Goal: Information Seeking & Learning: Learn about a topic

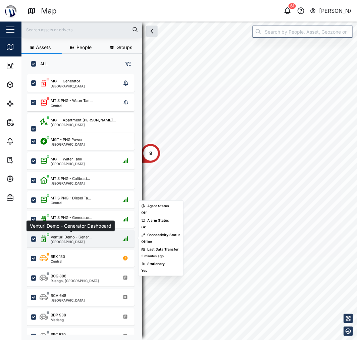
click at [73, 234] on div "Venturi Demo - Gener..." at bounding box center [71, 237] width 41 height 6
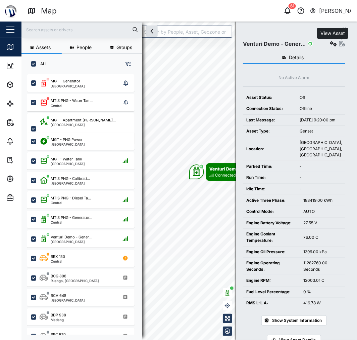
click at [344, 43] on icon "button" at bounding box center [343, 43] width 6 height 5
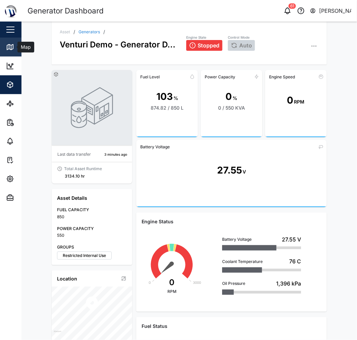
click at [14, 46] on icon at bounding box center [10, 47] width 8 height 8
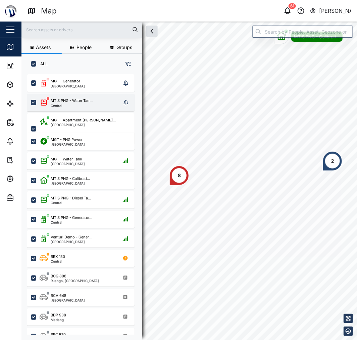
scroll to position [257, 104]
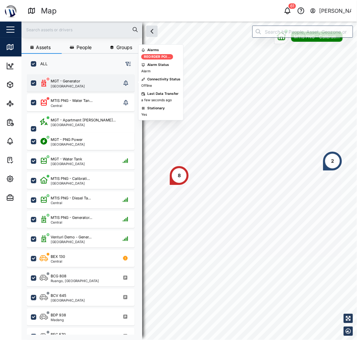
click at [66, 77] on div "MGT - Generator [GEOGRAPHIC_DATA]" at bounding box center [81, 82] width 108 height 17
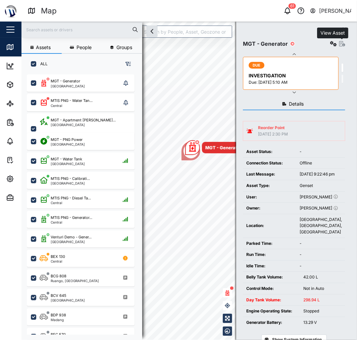
click at [343, 41] on button "button" at bounding box center [343, 44] width 6 height 6
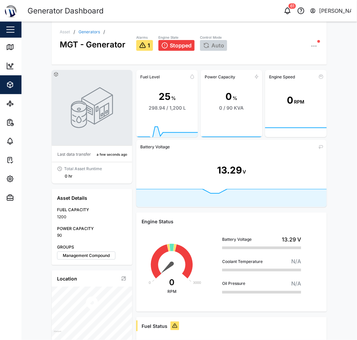
click at [209, 50] on div "Auto" at bounding box center [213, 45] width 27 height 11
click at [170, 43] on span "Stopped" at bounding box center [181, 45] width 22 height 6
click at [175, 45] on span "Stopped" at bounding box center [181, 45] width 22 height 6
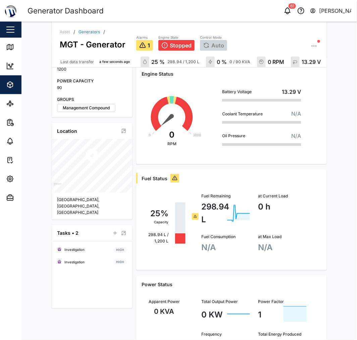
scroll to position [152, 0]
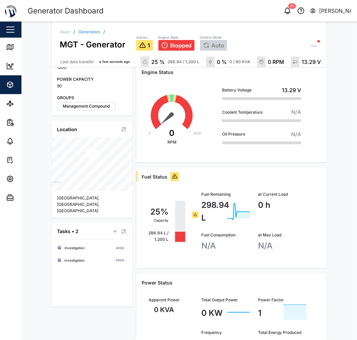
click at [194, 214] on icon at bounding box center [195, 214] width 3 height 2
click at [173, 179] on icon at bounding box center [174, 176] width 5 height 8
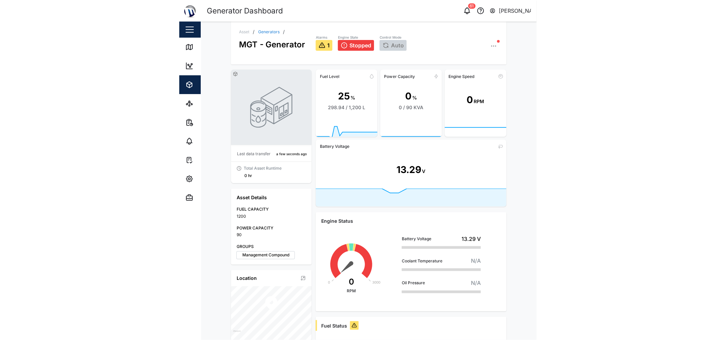
scroll to position [0, 0]
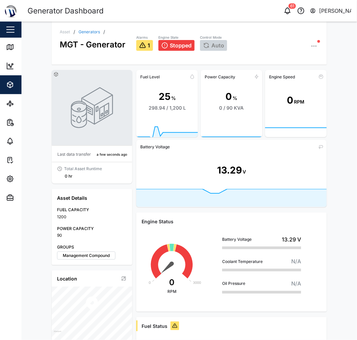
click at [85, 30] on link "Generators" at bounding box center [89, 32] width 21 height 4
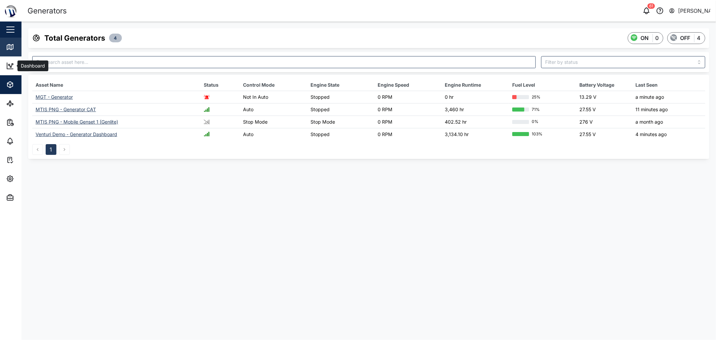
click at [14, 49] on div "Map" at bounding box center [19, 47] width 27 height 8
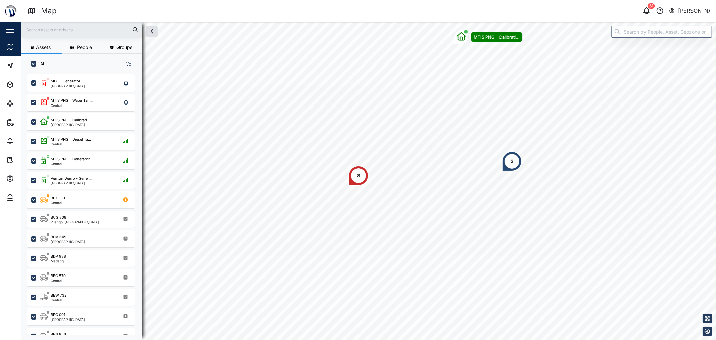
scroll to position [257, 104]
click at [99, 79] on div "MGT - Generator [GEOGRAPHIC_DATA]" at bounding box center [81, 82] width 82 height 9
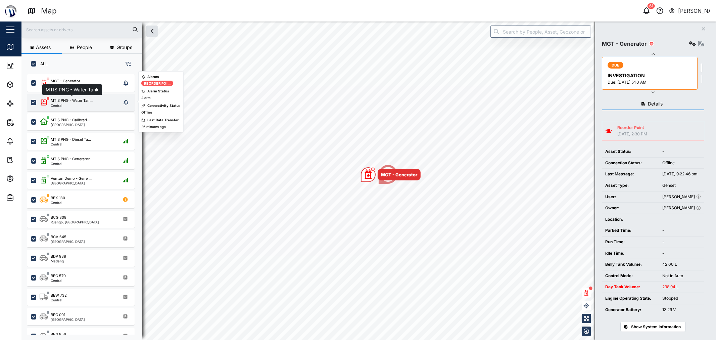
click at [88, 101] on div "MTIS PNG - Water Tan..." at bounding box center [72, 101] width 42 height 6
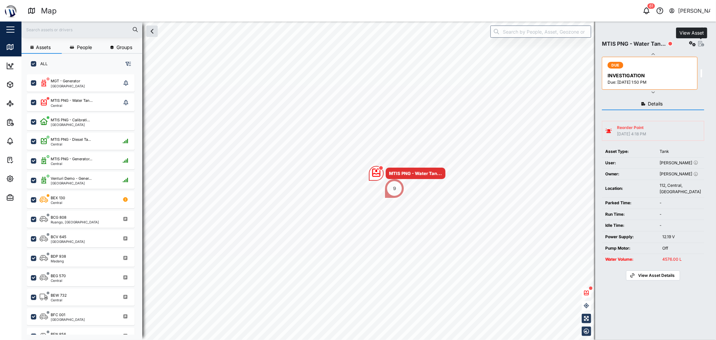
click at [357, 41] on icon "button" at bounding box center [702, 43] width 6 height 5
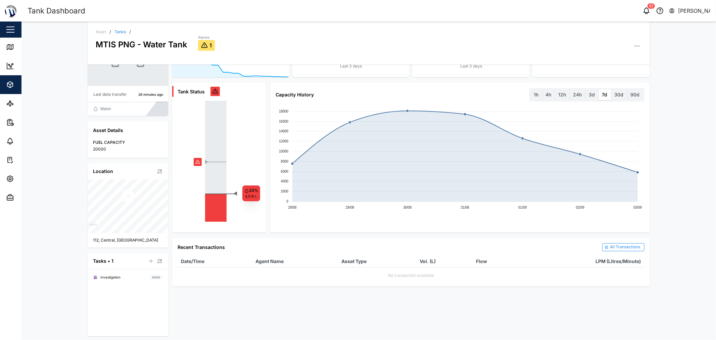
scroll to position [61, 0]
click at [357, 95] on label "3d" at bounding box center [592, 93] width 13 height 11
click at [357, 88] on days "3d" at bounding box center [586, 88] width 0 height 0
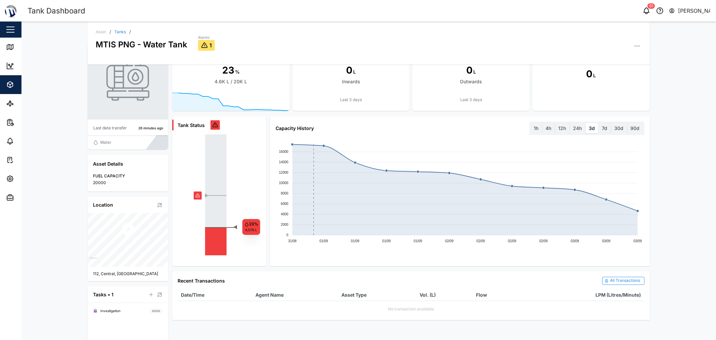
scroll to position [0, 0]
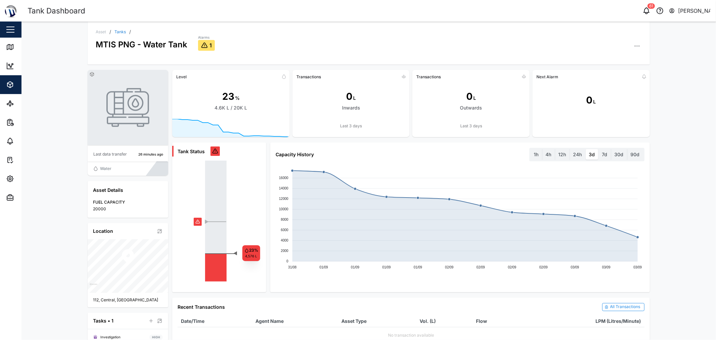
click at [202, 227] on icon "◄" at bounding box center [219, 221] width 35 height 121
click at [116, 30] on link "Tanks" at bounding box center [120, 32] width 11 height 4
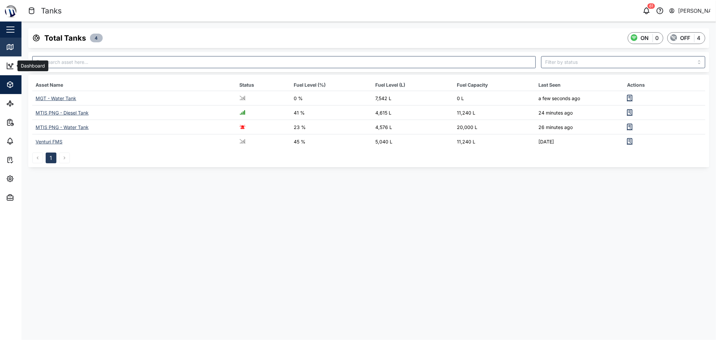
click at [8, 49] on icon at bounding box center [10, 46] width 6 height 5
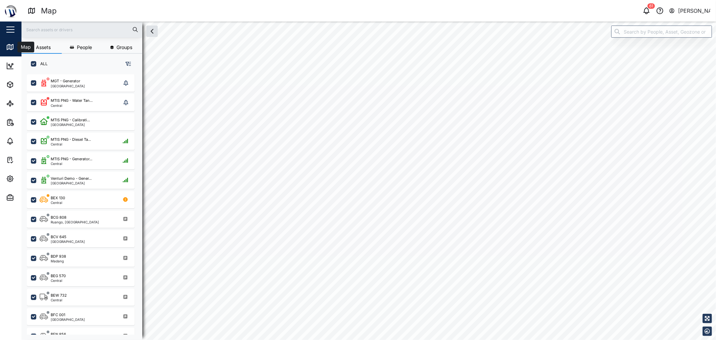
checkbox input "true"
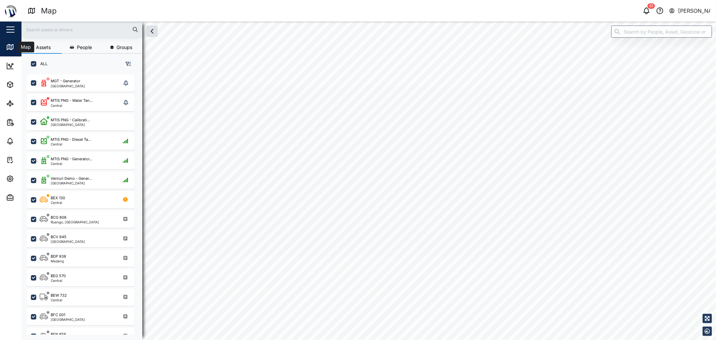
checkbox input "true"
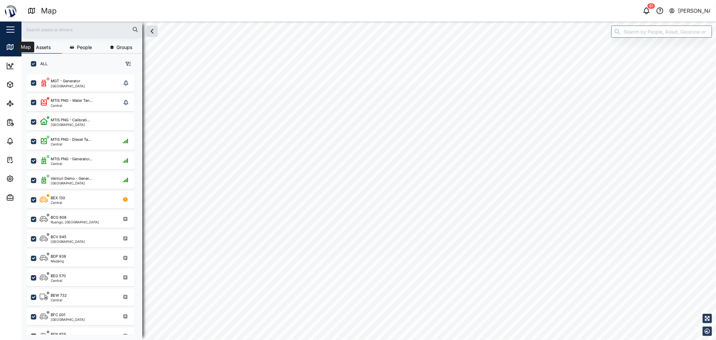
checkbox input "true"
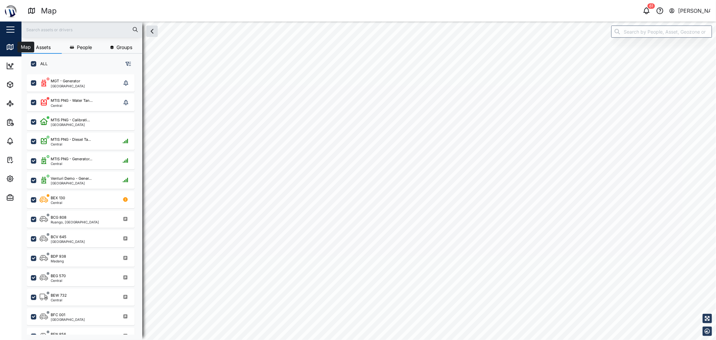
checkbox input "true"
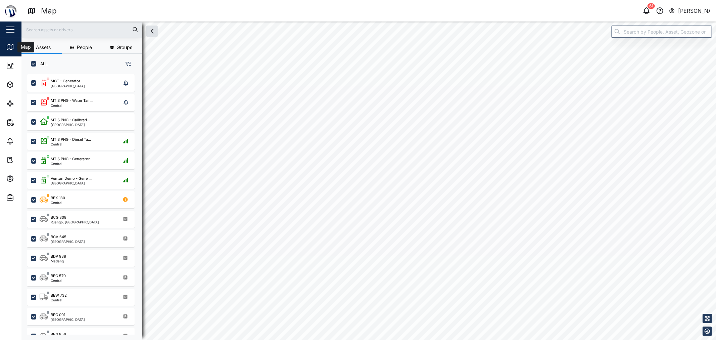
checkbox input "true"
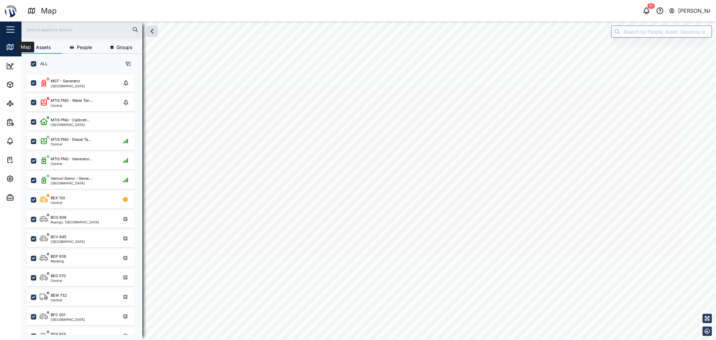
checkbox input "true"
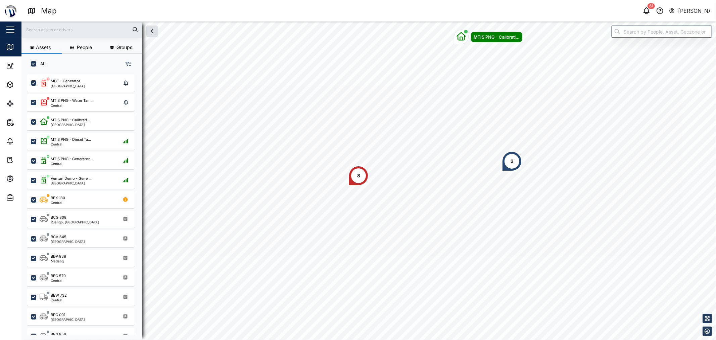
scroll to position [257, 104]
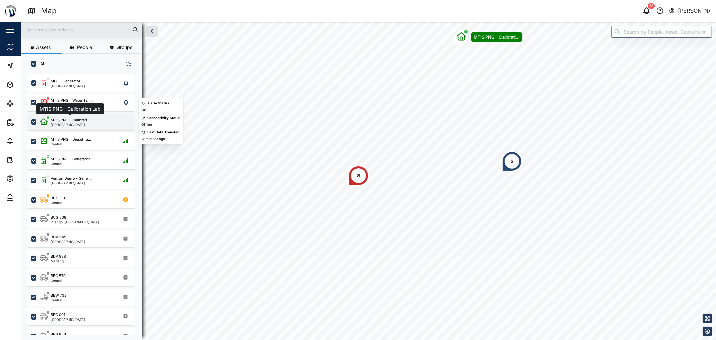
click at [78, 121] on div "MTIS PNG - Calibrati..." at bounding box center [70, 120] width 39 height 6
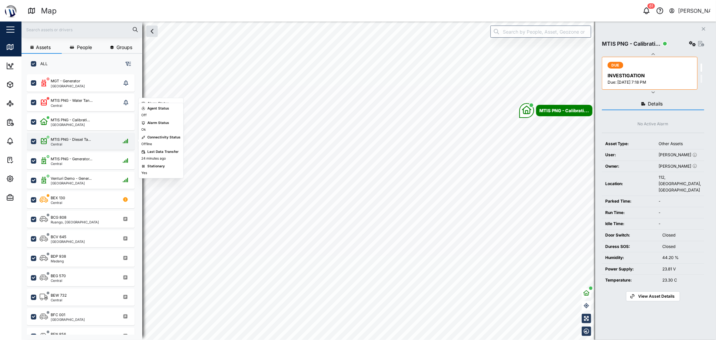
click at [79, 146] on div "MTIS PNG - Diesel Ta... Central" at bounding box center [81, 141] width 108 height 17
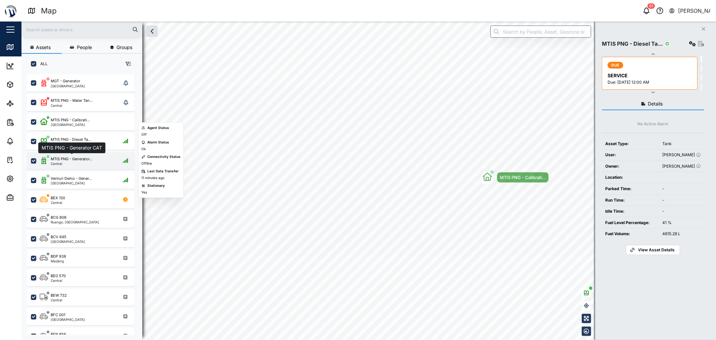
click at [79, 156] on div "MTIS PNG - Generator..." at bounding box center [72, 159] width 42 height 6
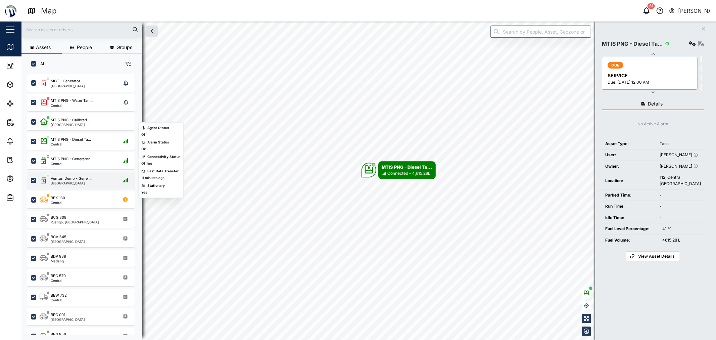
click at [87, 176] on div "Venturi Demo - Gener..." at bounding box center [71, 179] width 41 height 6
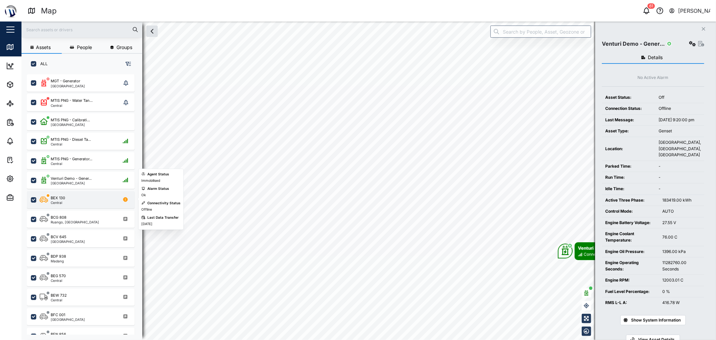
click at [88, 203] on div "BEX 130 Central" at bounding box center [85, 199] width 91 height 9
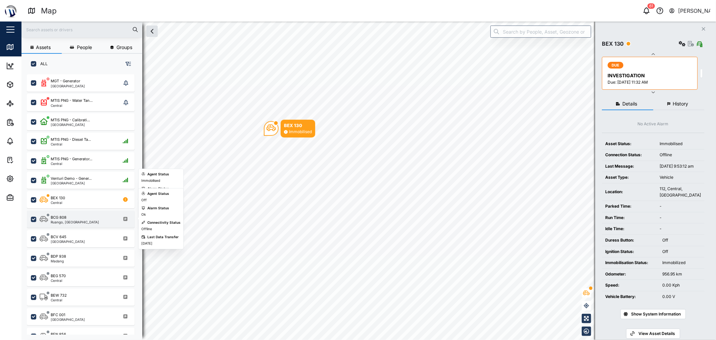
click at [87, 217] on div "BCG 808" at bounding box center [75, 218] width 48 height 6
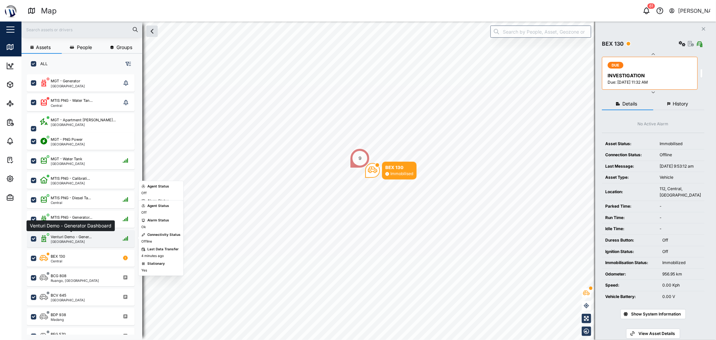
click at [88, 234] on div "Venturi Demo - Gener..." at bounding box center [71, 237] width 41 height 6
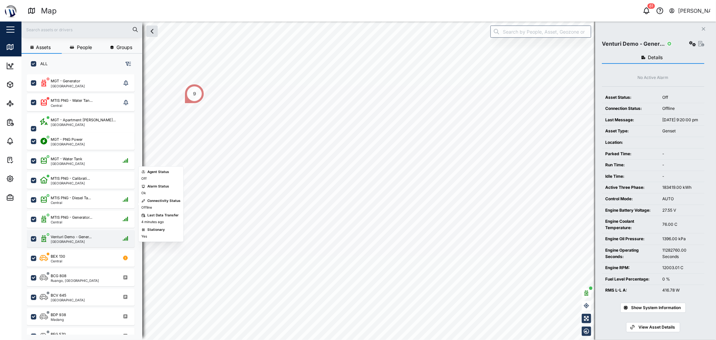
scroll to position [112, 0]
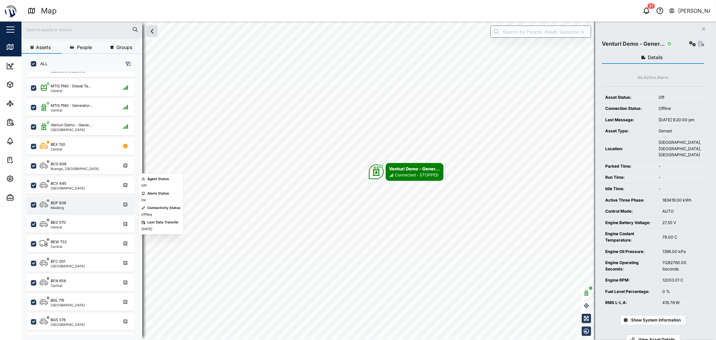
click at [73, 206] on div "BDP 938 Madang" at bounding box center [85, 204] width 91 height 9
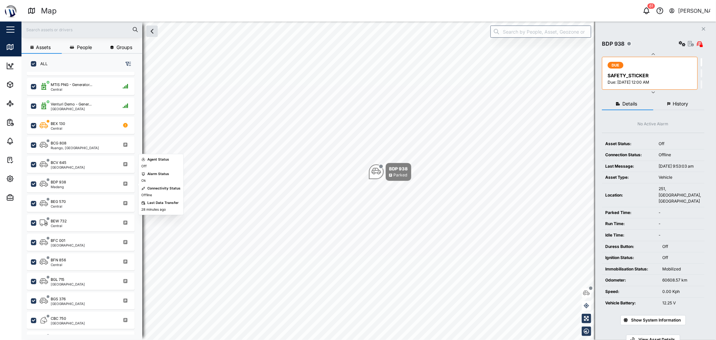
scroll to position [149, 0]
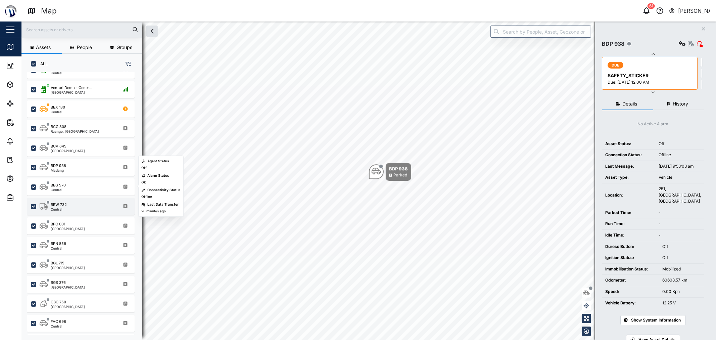
click at [93, 200] on div "BEW 732 Central" at bounding box center [81, 206] width 108 height 17
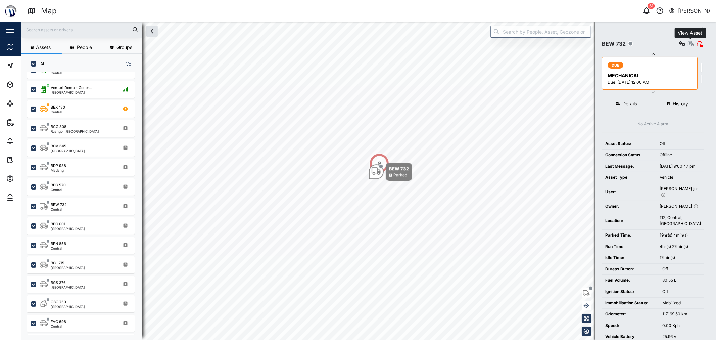
click at [357, 43] on icon "button" at bounding box center [691, 43] width 6 height 5
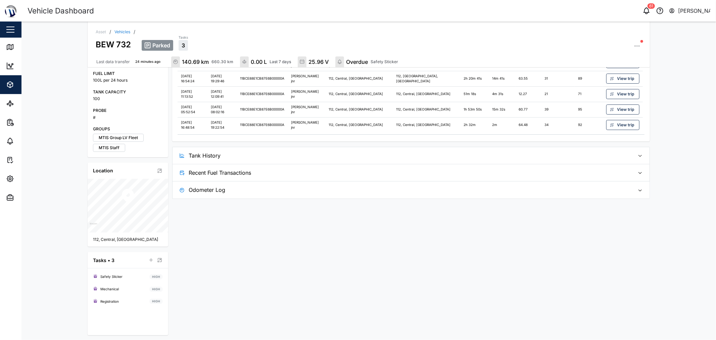
scroll to position [199, 0]
click at [327, 155] on span "Tank History" at bounding box center [409, 155] width 441 height 17
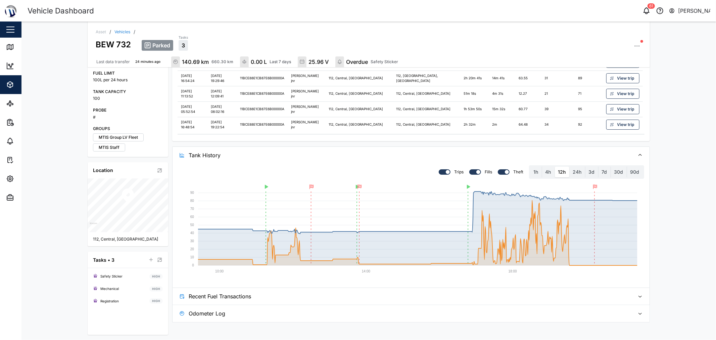
click at [357, 298] on span "Recent Fuel Transactions" at bounding box center [409, 296] width 441 height 17
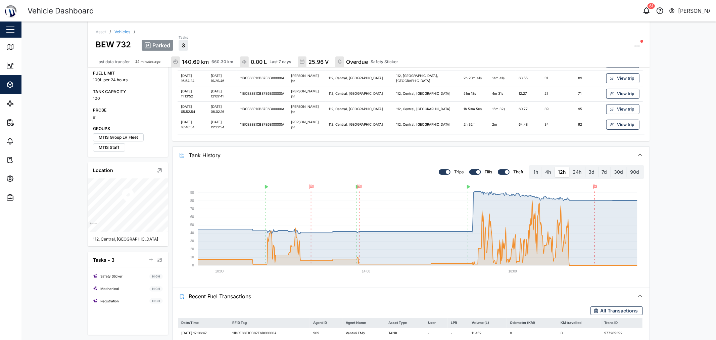
click at [357, 297] on span "Recent Fuel Transactions" at bounding box center [409, 296] width 441 height 17
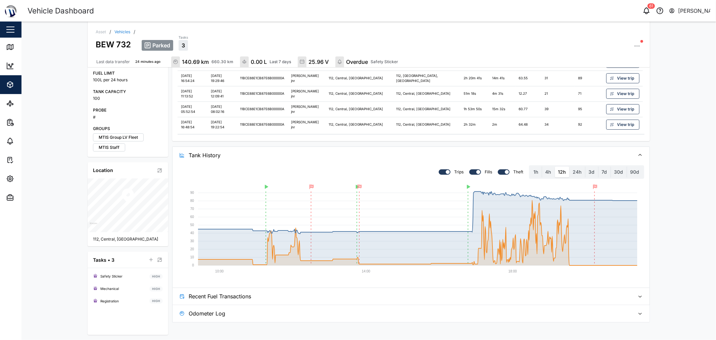
click at [357, 297] on span "Recent Fuel Transactions" at bounding box center [409, 296] width 441 height 17
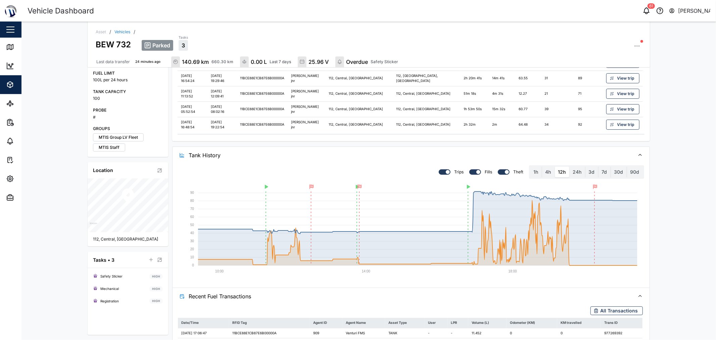
click at [357, 297] on span "Recent Fuel Transactions" at bounding box center [409, 296] width 441 height 17
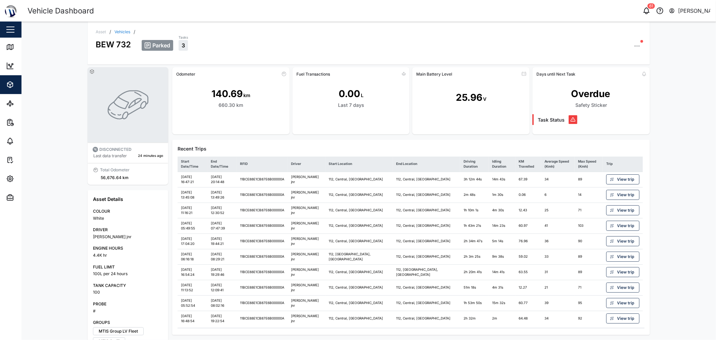
scroll to position [0, 0]
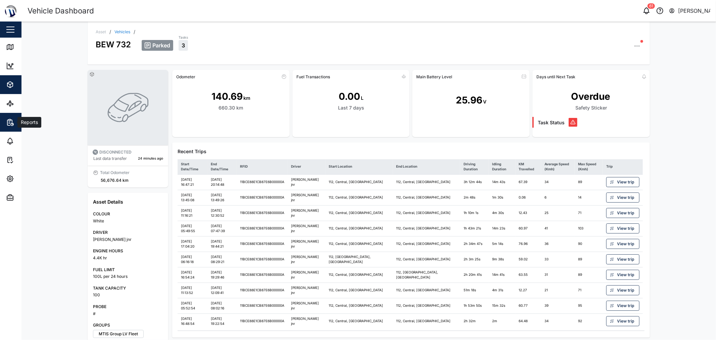
click at [12, 126] on icon "button" at bounding box center [10, 122] width 8 height 8
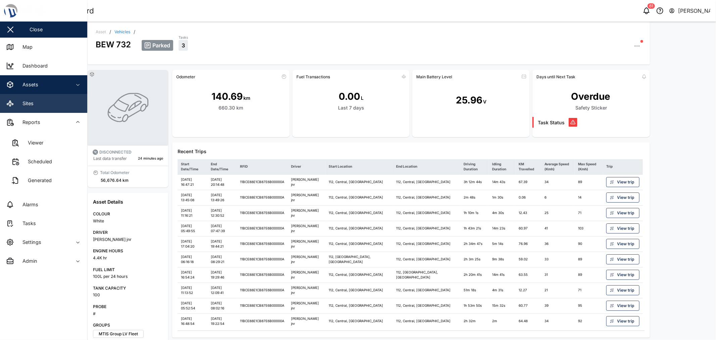
click at [31, 108] on link "Sites" at bounding box center [43, 103] width 87 height 19
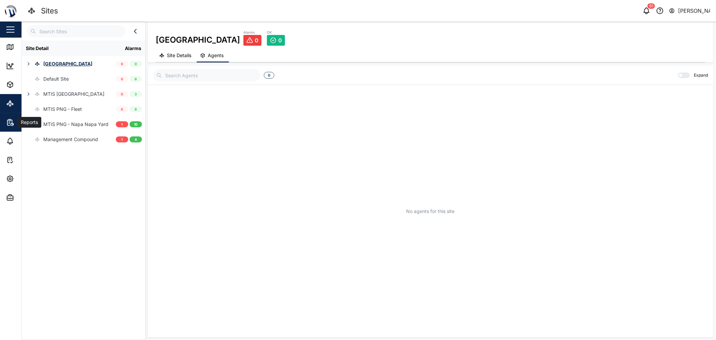
click at [10, 121] on icon "button" at bounding box center [10, 122] width 8 height 8
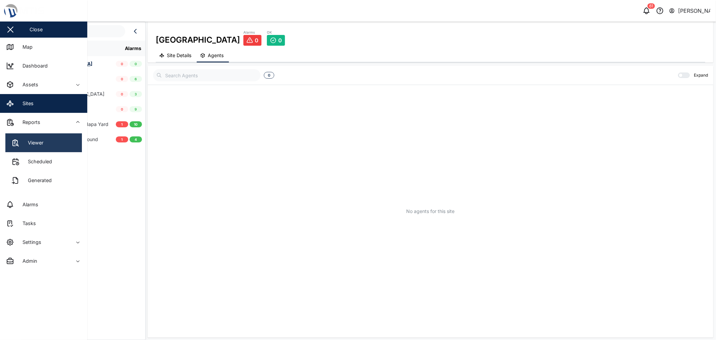
click at [47, 137] on link "Viewer" at bounding box center [43, 142] width 77 height 19
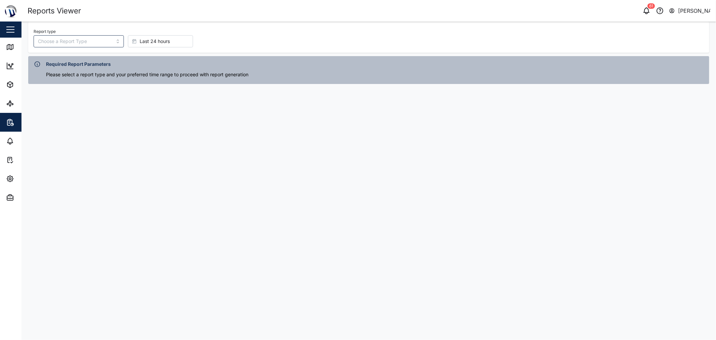
click at [73, 35] on div "Report type" at bounding box center [79, 37] width 90 height 20
click at [78, 45] on input "Report type" at bounding box center [79, 41] width 90 height 12
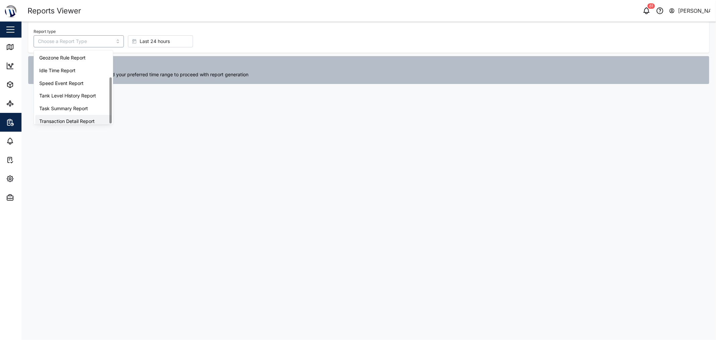
scroll to position [42, 0]
type input "Task Summary Report"
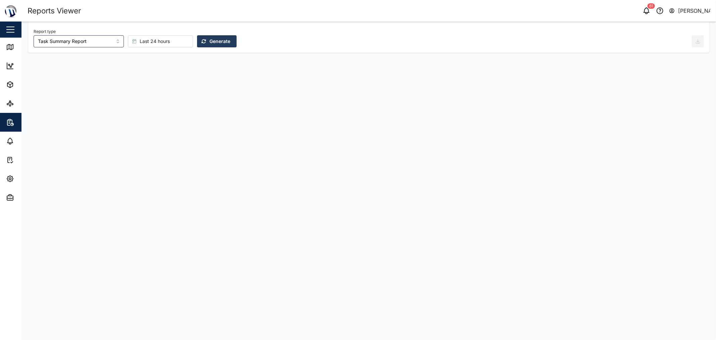
click at [167, 41] on div "Last 24 hours" at bounding box center [159, 41] width 54 height 11
click at [210, 42] on span "Generate" at bounding box center [220, 41] width 21 height 11
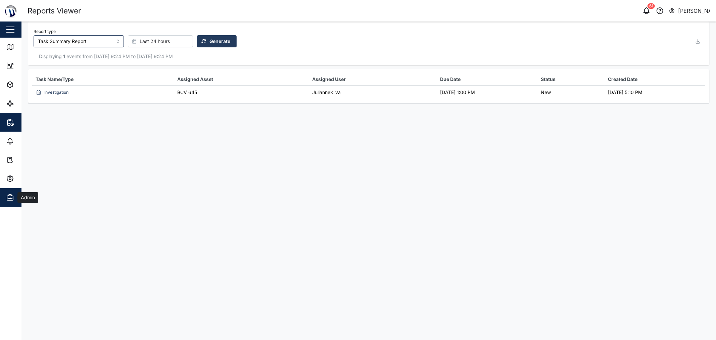
click at [13, 201] on icon "button" at bounding box center [10, 197] width 8 height 8
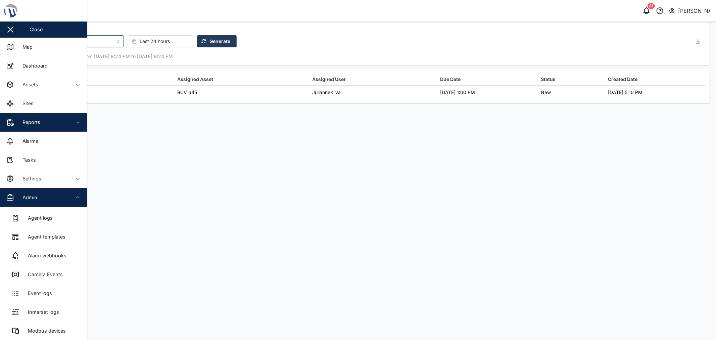
click at [20, 200] on div "Admin" at bounding box center [27, 197] width 20 height 7
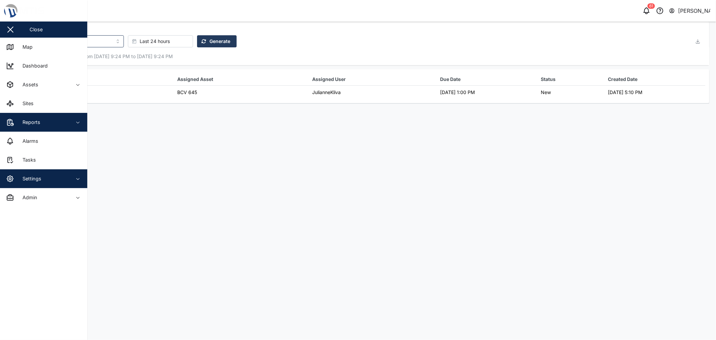
click at [19, 184] on span "Settings" at bounding box center [36, 178] width 61 height 19
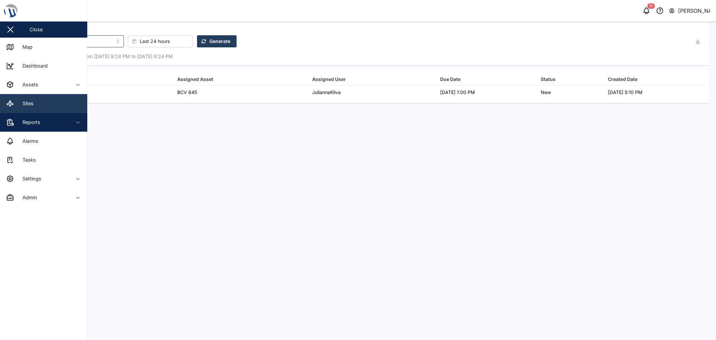
click at [37, 108] on link "Sites" at bounding box center [43, 103] width 87 height 19
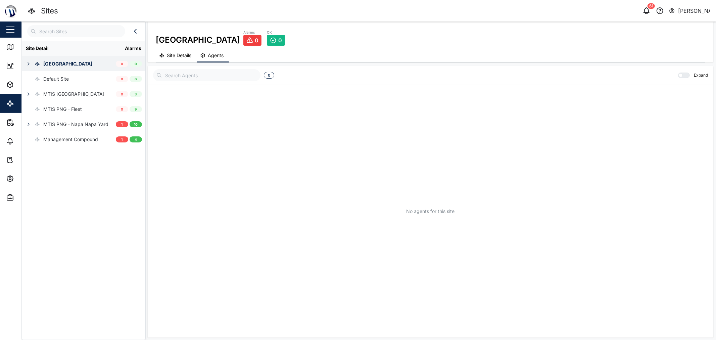
click at [26, 62] on icon "button" at bounding box center [28, 63] width 5 height 5
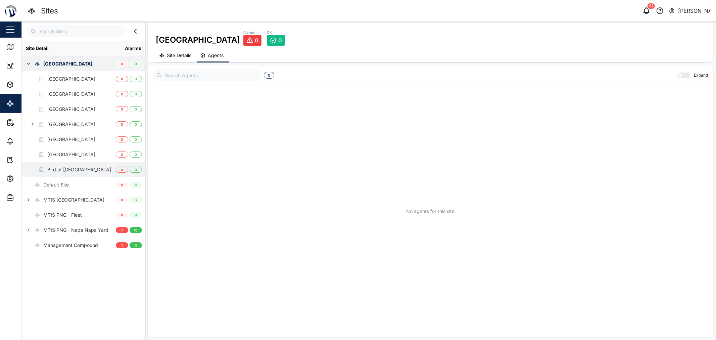
click at [74, 167] on div "Bird of [GEOGRAPHIC_DATA]" at bounding box center [79, 169] width 64 height 7
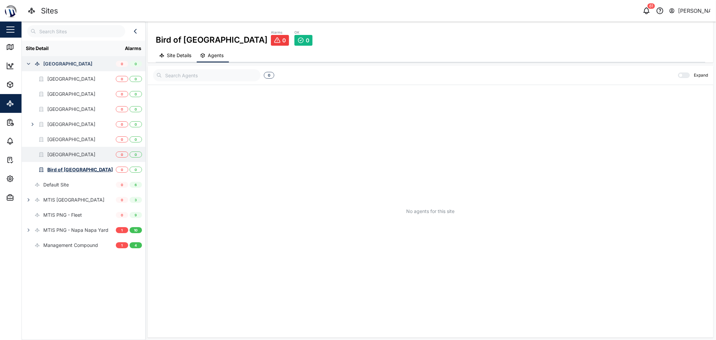
click at [79, 153] on div "[GEOGRAPHIC_DATA]" at bounding box center [71, 154] width 48 height 7
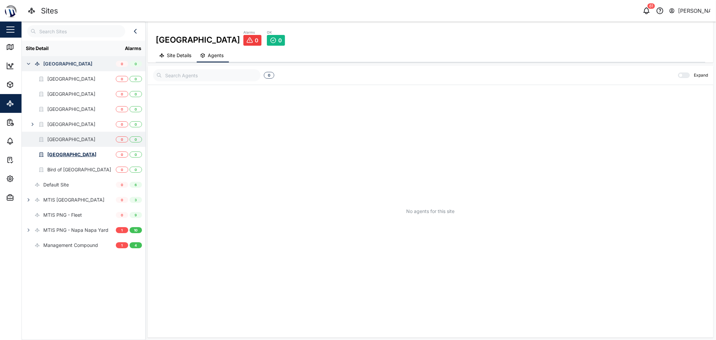
click at [83, 146] on div "[GEOGRAPHIC_DATA]" at bounding box center [69, 139] width 94 height 15
click at [87, 109] on div "[GEOGRAPHIC_DATA]" at bounding box center [71, 108] width 48 height 7
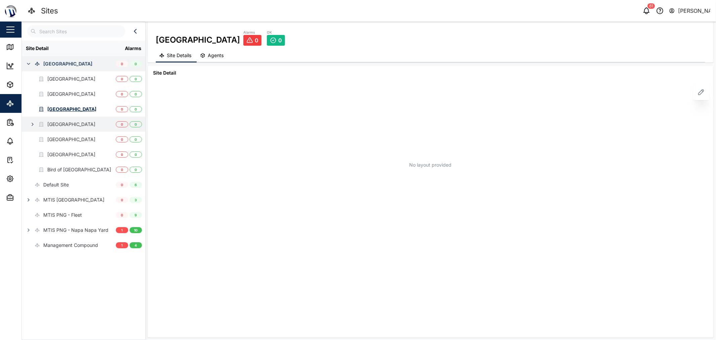
click at [77, 125] on div "[GEOGRAPHIC_DATA]" at bounding box center [71, 124] width 48 height 7
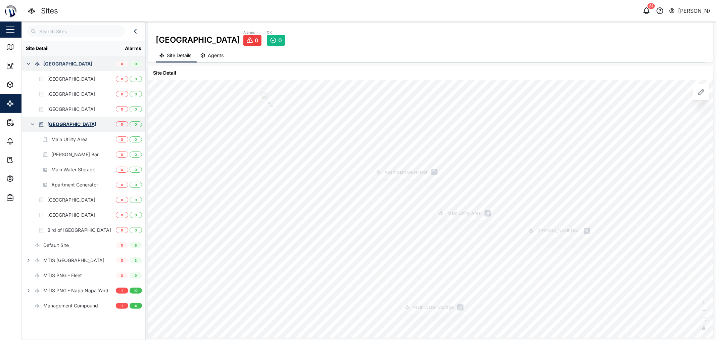
click at [31, 122] on icon "button" at bounding box center [32, 124] width 5 height 5
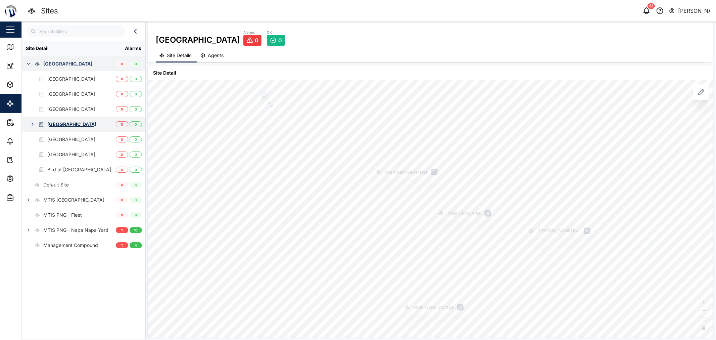
click at [32, 122] on icon "button" at bounding box center [32, 124] width 5 height 5
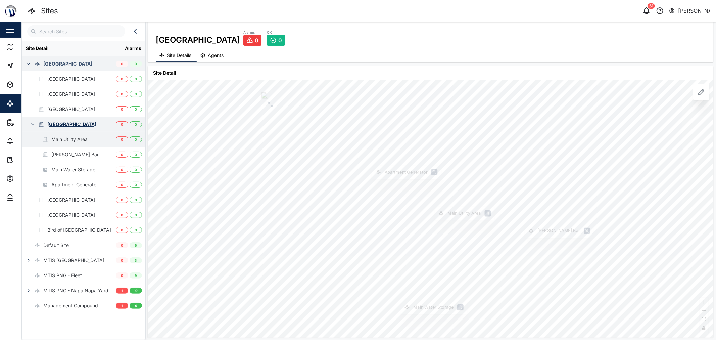
click at [54, 136] on div "Main Utility Area" at bounding box center [69, 139] width 36 height 7
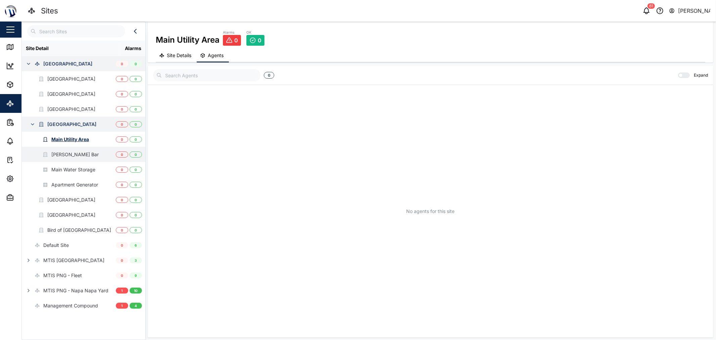
click at [67, 151] on div "[PERSON_NAME] Bar" at bounding box center [74, 154] width 47 height 7
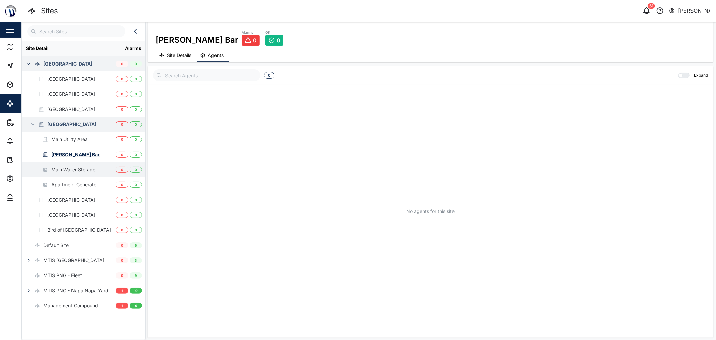
click at [80, 167] on div "Main Water Storage" at bounding box center [73, 169] width 44 height 7
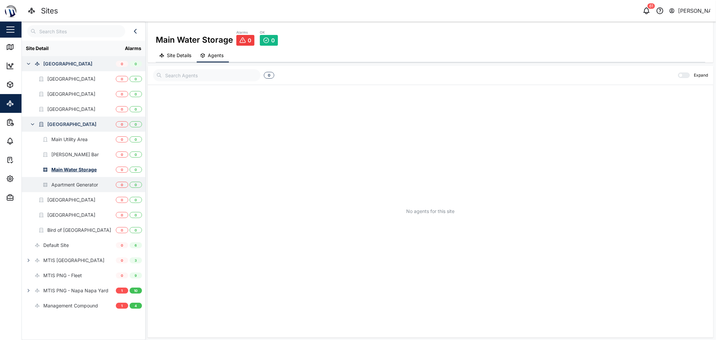
click at [89, 184] on div "Apartment Generator" at bounding box center [74, 184] width 47 height 7
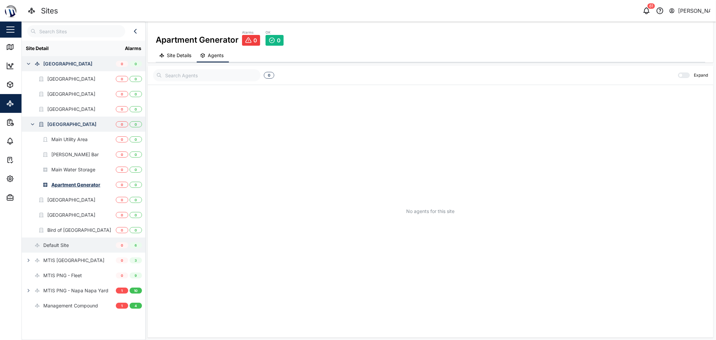
click at [59, 247] on div "Default Site" at bounding box center [56, 244] width 26 height 7
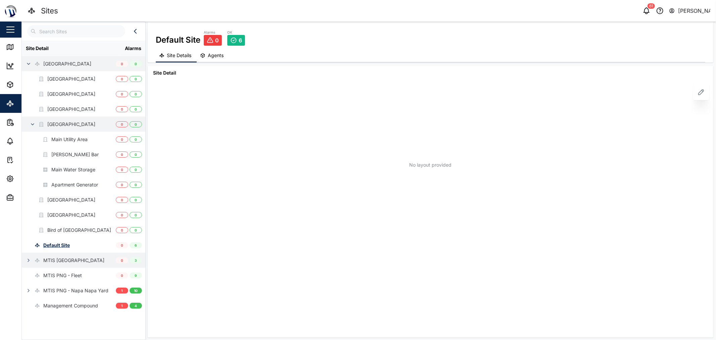
click at [65, 261] on div "MTIS [GEOGRAPHIC_DATA]" at bounding box center [73, 260] width 61 height 7
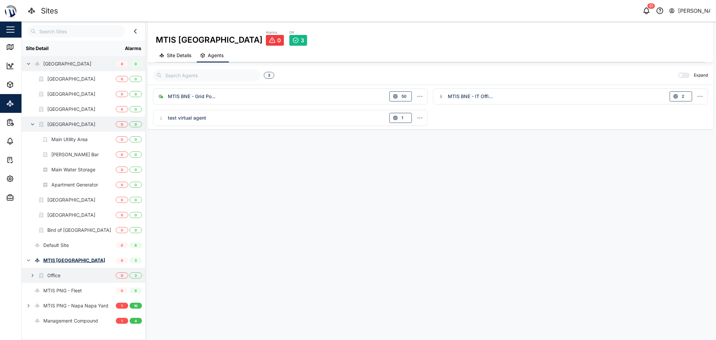
click at [74, 273] on div "Office" at bounding box center [69, 275] width 94 height 15
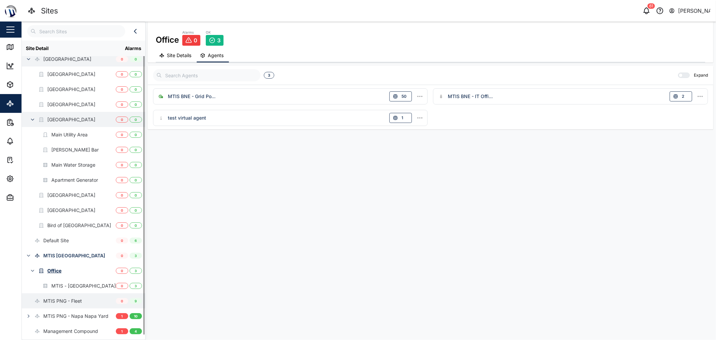
scroll to position [7, 0]
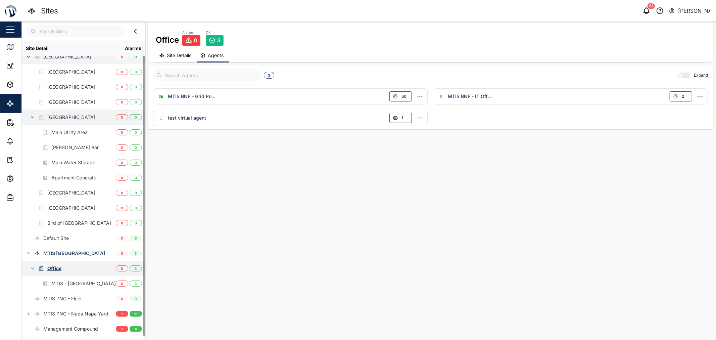
click at [31, 269] on icon "button" at bounding box center [32, 268] width 5 height 5
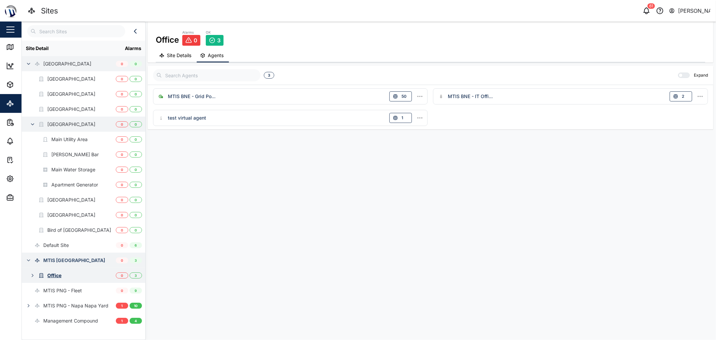
click at [28, 262] on icon "button" at bounding box center [28, 260] width 5 height 5
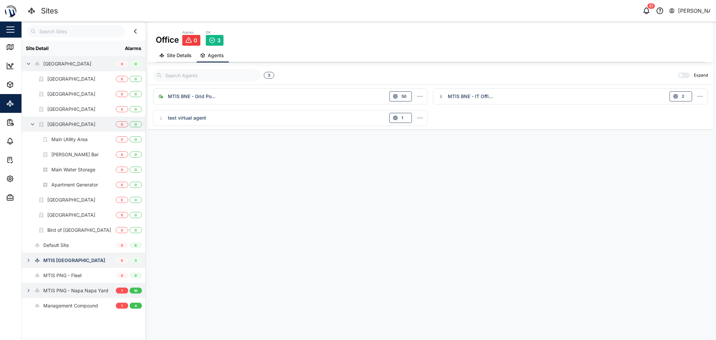
click at [27, 289] on icon "button" at bounding box center [28, 290] width 5 height 5
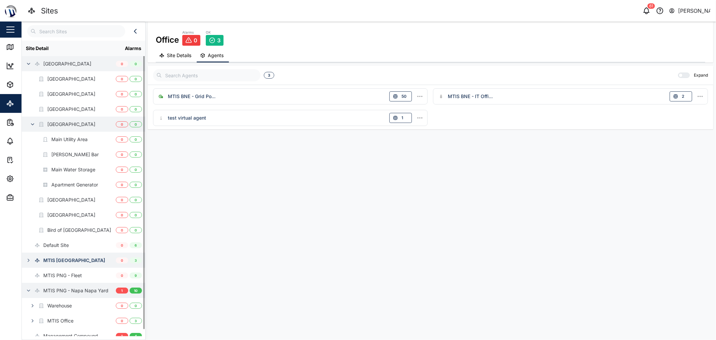
scroll to position [7, 0]
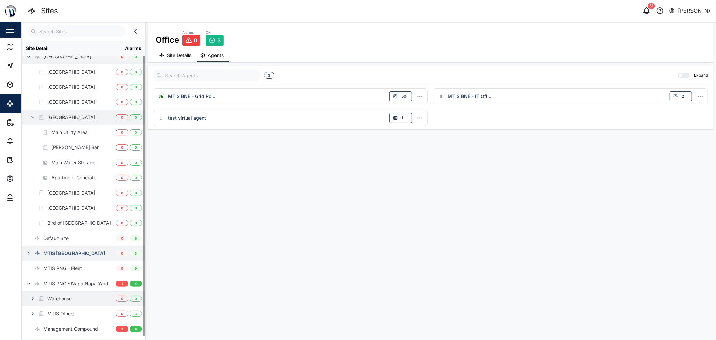
click at [78, 299] on div "Warehouse" at bounding box center [69, 298] width 94 height 15
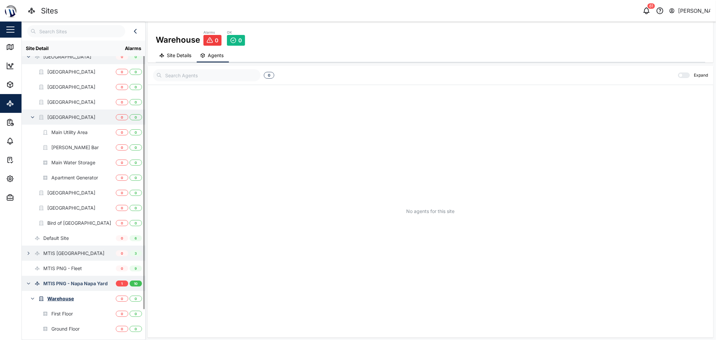
click at [70, 280] on div "MTIS PNG - Napa Napa Yard" at bounding box center [75, 283] width 64 height 7
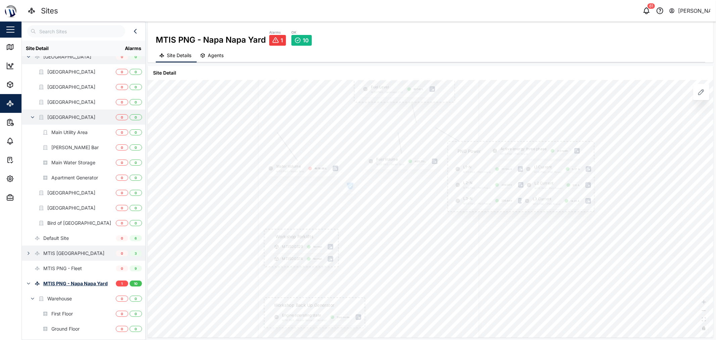
drag, startPoint x: 404, startPoint y: 190, endPoint x: 353, endPoint y: 181, distance: 51.8
click at [353, 181] on div at bounding box center [368, 211] width 221 height 372
click at [355, 223] on div at bounding box center [355, 203] width 190 height 319
click at [357, 188] on div at bounding box center [260, 245] width 301 height 506
drag, startPoint x: 485, startPoint y: 178, endPoint x: 516, endPoint y: 219, distance: 51.3
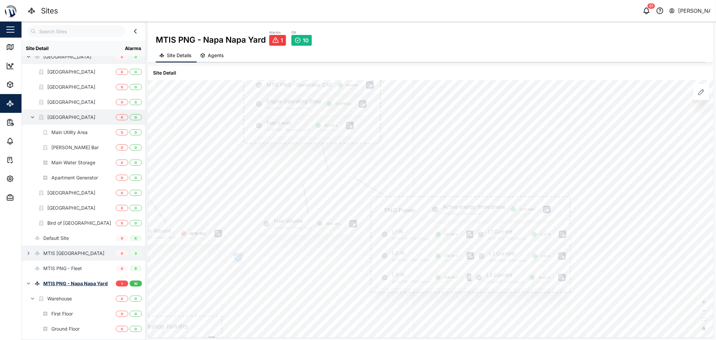
click at [357, 214] on div "PNG Power Active energy three phase MTIS PNG - PNG Power 21.51 kWh L1-N MTIS PN…" at bounding box center [431, 209] width 566 height 258
drag, startPoint x: 351, startPoint y: 219, endPoint x: 418, endPoint y: 182, distance: 76.4
click at [357, 182] on div at bounding box center [354, 297] width 258 height 434
drag, startPoint x: 411, startPoint y: 221, endPoint x: 415, endPoint y: 163, distance: 57.9
click at [357, 223] on div "Fuel Volume MTIS PNG - Diesel Tank 4615.28 L" at bounding box center [427, 232] width 88 height 18
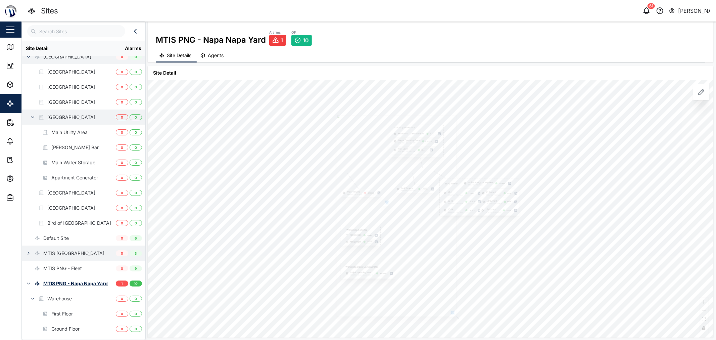
drag, startPoint x: 414, startPoint y: 222, endPoint x: 404, endPoint y: 173, distance: 50.7
click at [357, 173] on div at bounding box center [397, 216] width 120 height 202
drag, startPoint x: 400, startPoint y: 153, endPoint x: 394, endPoint y: 229, distance: 76.5
click at [357, 229] on div at bounding box center [381, 145] width 222 height 373
click at [357, 193] on button "button" at bounding box center [356, 197] width 9 height 9
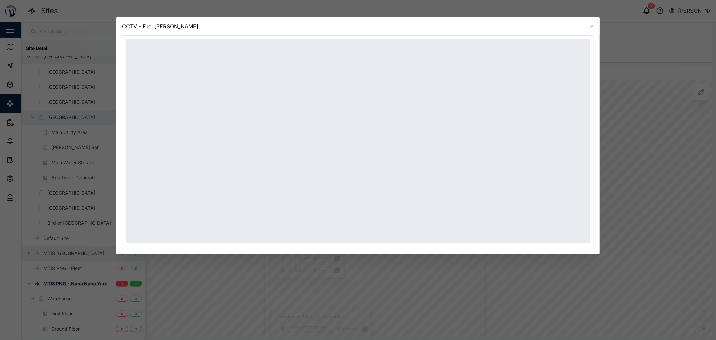
click at [357, 28] on icon "button" at bounding box center [592, 26] width 5 height 5
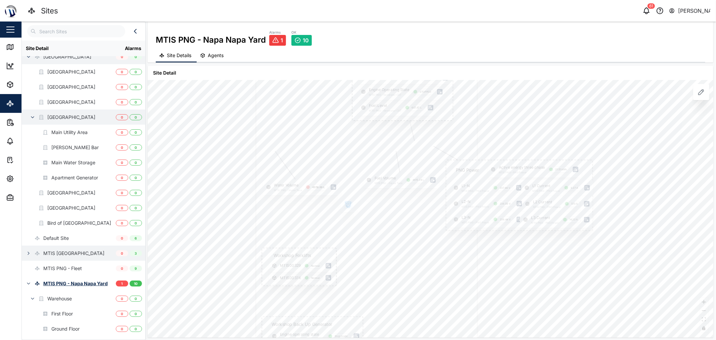
drag, startPoint x: 425, startPoint y: 128, endPoint x: 412, endPoint y: 138, distance: 16.4
click at [357, 138] on div at bounding box center [367, 229] width 222 height 373
click at [323, 194] on link at bounding box center [326, 193] width 6 height 6
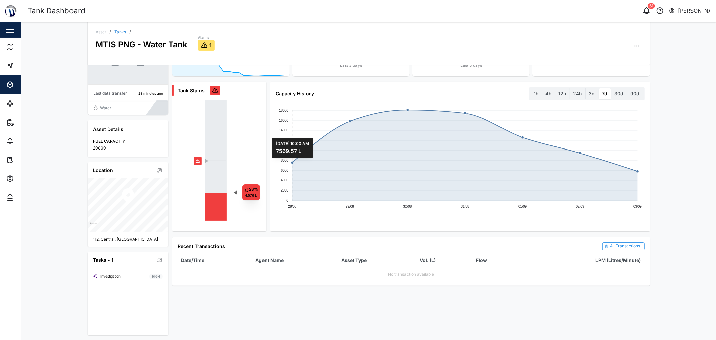
scroll to position [61, 0]
click at [11, 51] on icon at bounding box center [10, 47] width 8 height 8
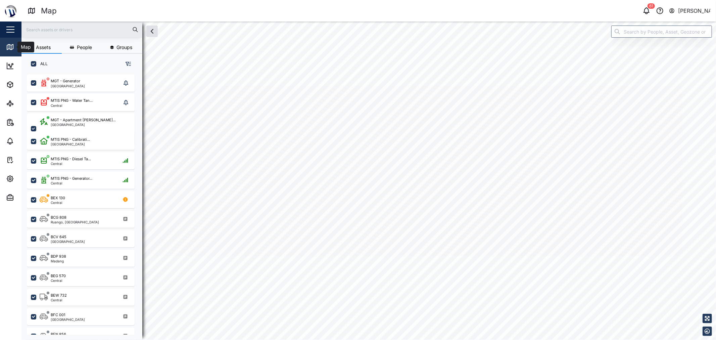
scroll to position [6, 6]
checkbox input "true"
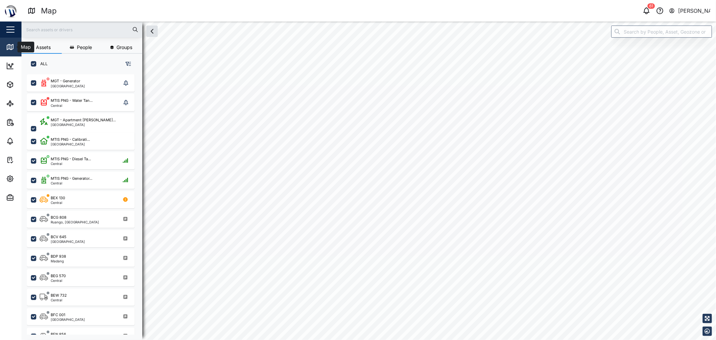
checkbox input "true"
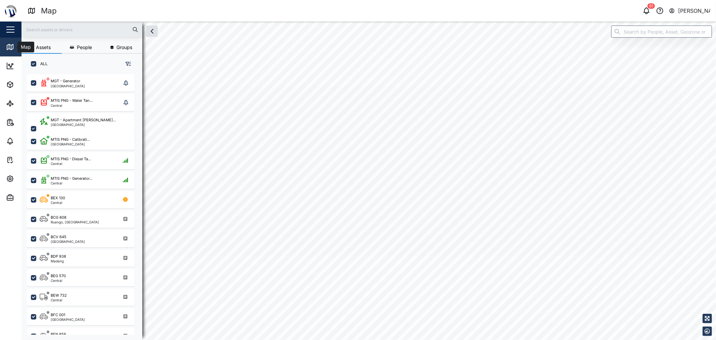
checkbox input "true"
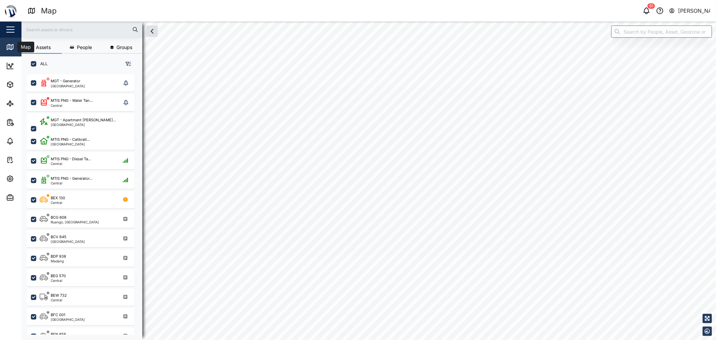
checkbox input "true"
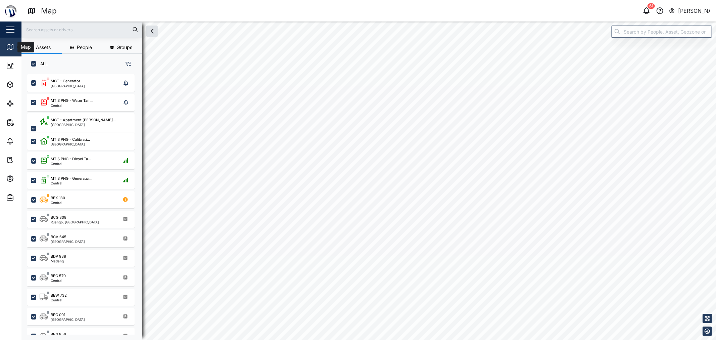
checkbox input "true"
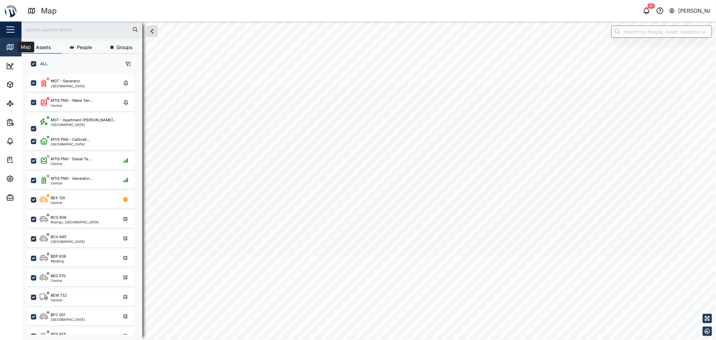
checkbox input "true"
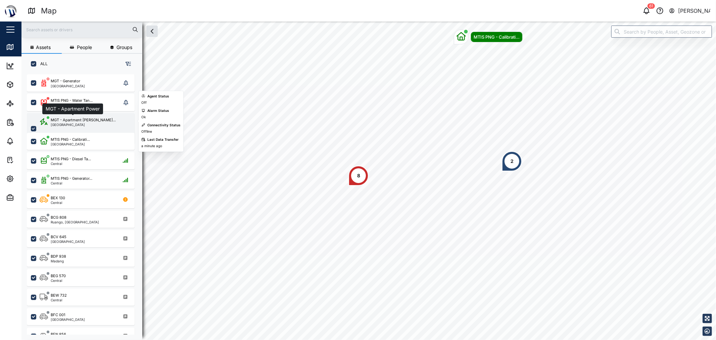
click at [76, 117] on div "MGT - Apartment [PERSON_NAME]..." at bounding box center [83, 120] width 65 height 6
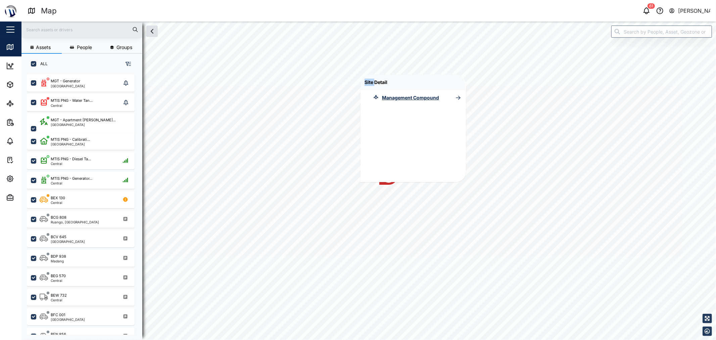
click at [357, 182] on div "Site Detail Management Compound" at bounding box center [413, 128] width 105 height 107
click at [357, 96] on div "Management Compound" at bounding box center [410, 97] width 57 height 7
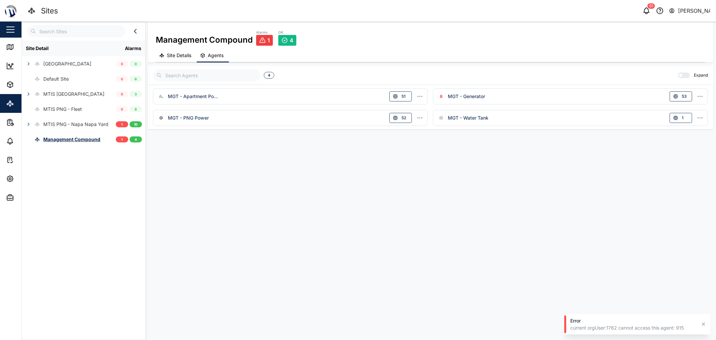
click at [174, 56] on span "Site Details" at bounding box center [179, 55] width 25 height 5
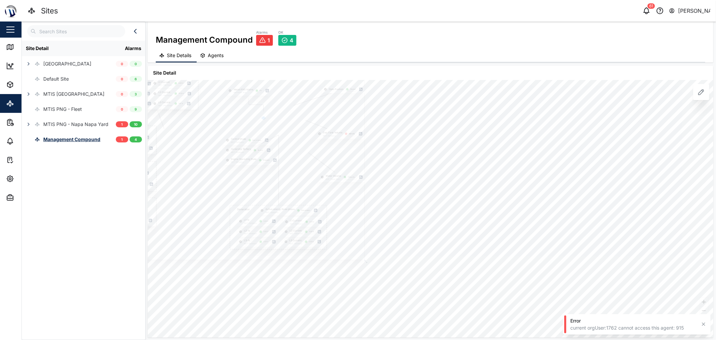
click at [247, 169] on div at bounding box center [229, 169] width 271 height 181
drag, startPoint x: 278, startPoint y: 123, endPoint x: 306, endPoint y: 162, distance: 47.9
click at [306, 162] on div at bounding box center [13, 267] width 930 height 621
drag, startPoint x: 270, startPoint y: 148, endPoint x: 340, endPoint y: 126, distance: 73.6
click at [323, 119] on div at bounding box center [86, 281] width 930 height 621
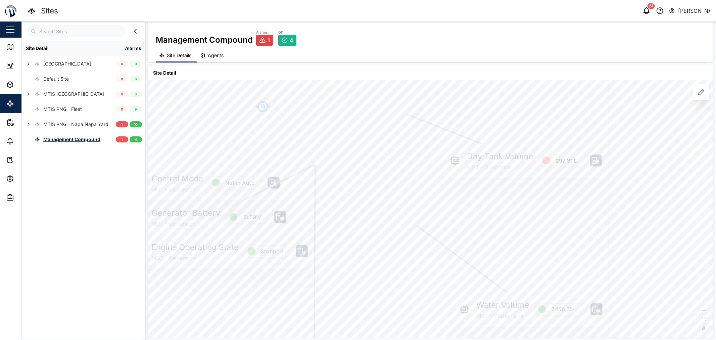
drag, startPoint x: 307, startPoint y: 153, endPoint x: 375, endPoint y: 169, distance: 69.7
click at [357, 168] on div at bounding box center [145, 282] width 930 height 621
drag, startPoint x: 348, startPoint y: 145, endPoint x: 400, endPoint y: 139, distance: 53.0
click at [357, 139] on div at bounding box center [173, 288] width 930 height 621
click at [328, 180] on div "Control Mode MGT - Generator Not in Auto" at bounding box center [303, 180] width 159 height 34
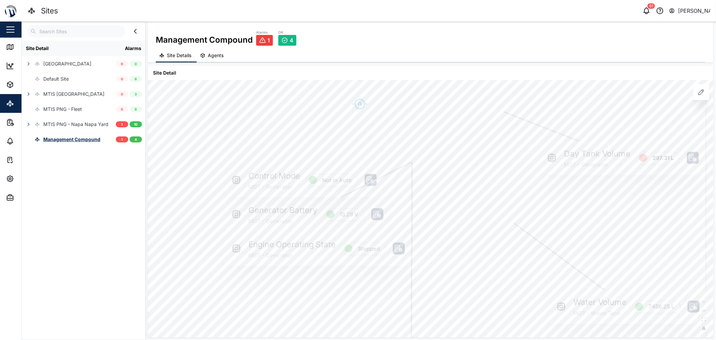
click at [330, 178] on div "Control Mode MGT - Generator Not in Auto" at bounding box center [303, 180] width 159 height 34
click at [330, 178] on div "Control Mode MGT - Generator Not in Auto" at bounding box center [304, 180] width 159 height 34
click at [330, 179] on div "Control Mode MGT - Generator Not in Auto" at bounding box center [304, 180] width 159 height 34
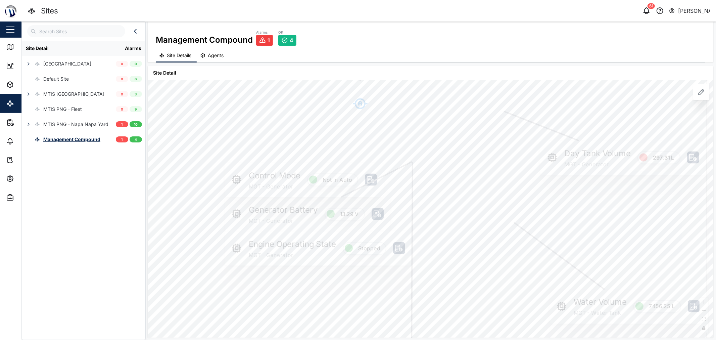
click at [330, 179] on div "Control Mode MGT - Generator Not in Auto" at bounding box center [304, 180] width 159 height 34
click at [357, 179] on icon at bounding box center [371, 179] width 8 height 7
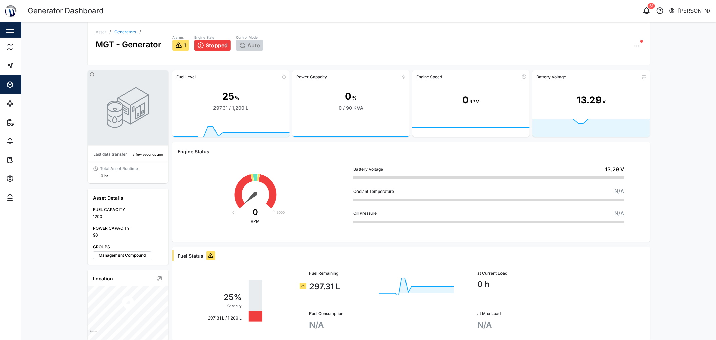
click at [248, 43] on span "Auto" at bounding box center [254, 45] width 13 height 6
drag, startPoint x: 244, startPoint y: 34, endPoint x: 245, endPoint y: 40, distance: 5.5
click at [245, 39] on div "Alarms 1 Engine State Stopped Control Mode Auto" at bounding box center [407, 42] width 470 height 16
click at [249, 51] on div "Asset / Generators / MGT - Generator Alarms 1 Engine State Stopped Control Mode…" at bounding box center [369, 42] width 562 height 43
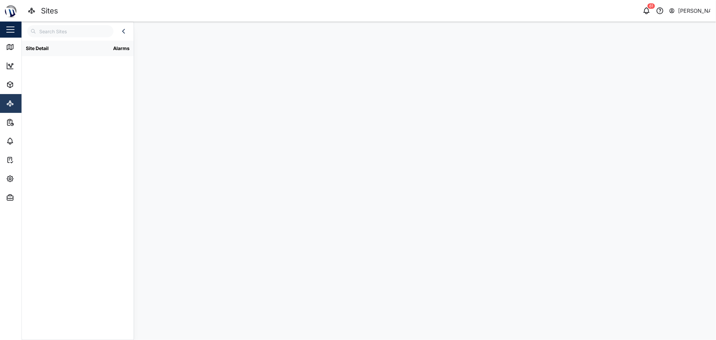
click at [11, 103] on icon at bounding box center [10, 103] width 8 height 8
click at [15, 121] on div "Reports" at bounding box center [36, 122] width 61 height 8
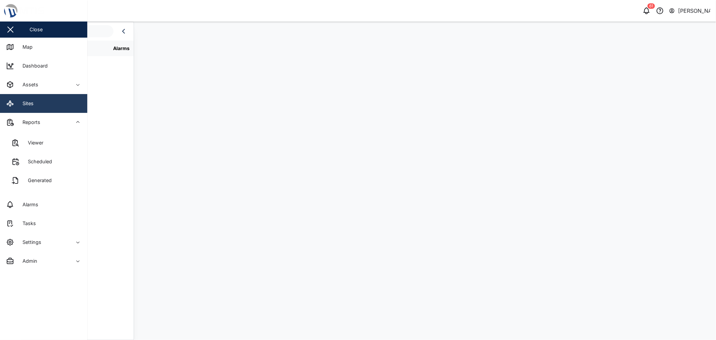
click at [11, 103] on icon at bounding box center [10, 103] width 1 height 2
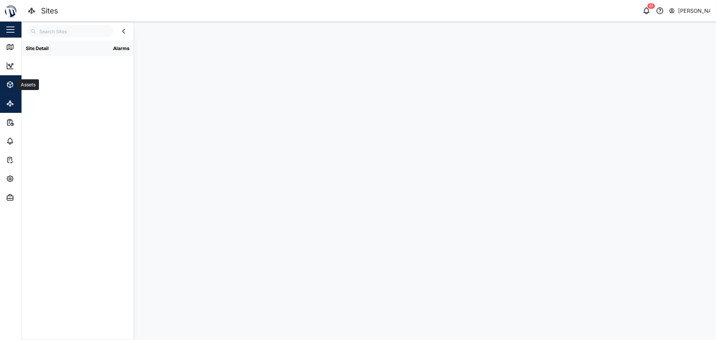
click at [10, 88] on icon "button" at bounding box center [10, 85] width 8 height 8
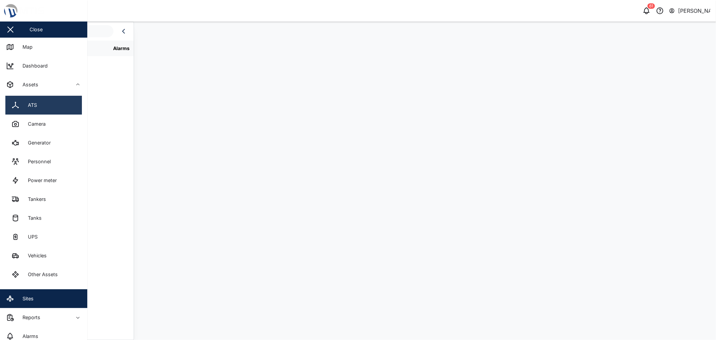
click at [21, 107] on div "ATS" at bounding box center [24, 105] width 26 height 8
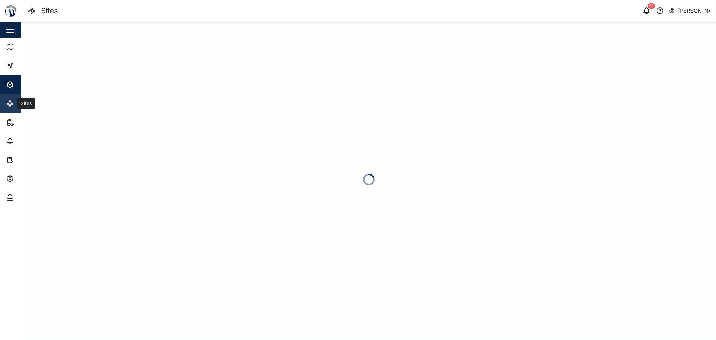
click at [18, 101] on div "Sites" at bounding box center [25, 103] width 16 height 7
click at [120, 29] on icon "button" at bounding box center [124, 31] width 8 height 8
click at [11, 127] on span "Reports" at bounding box center [36, 122] width 61 height 19
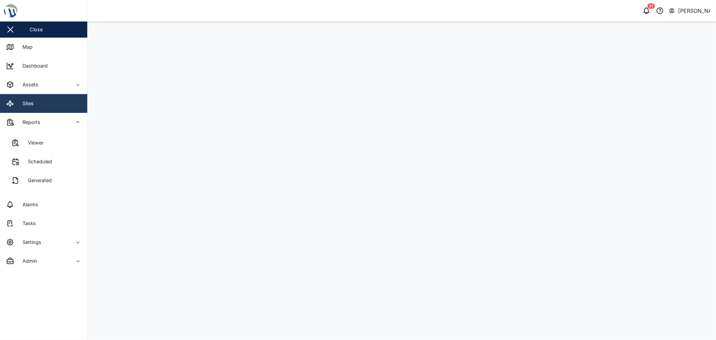
click at [43, 103] on link "Sites" at bounding box center [43, 103] width 87 height 19
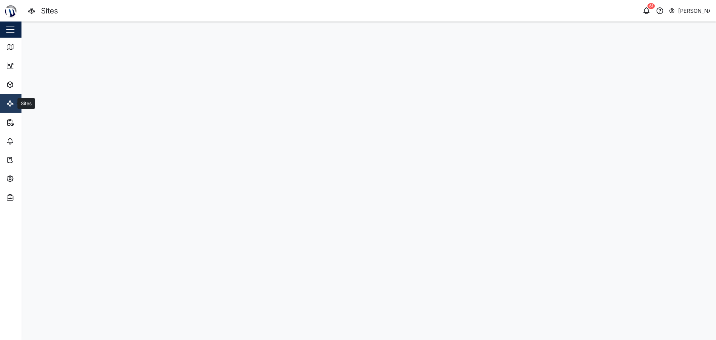
click at [6, 107] on icon at bounding box center [10, 103] width 8 height 8
click at [15, 139] on div "Alarms" at bounding box center [22, 141] width 32 height 8
click at [9, 98] on link "Sites" at bounding box center [43, 103] width 87 height 19
click at [6, 94] on link "Sites" at bounding box center [43, 103] width 87 height 19
click at [8, 44] on icon at bounding box center [10, 47] width 8 height 8
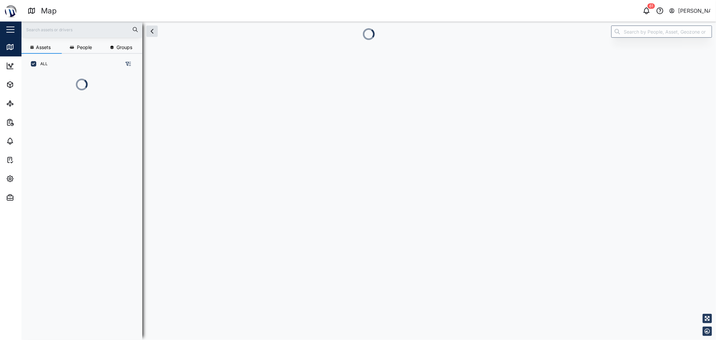
scroll to position [228, 104]
click at [9, 105] on icon at bounding box center [9, 105] width 1 height 1
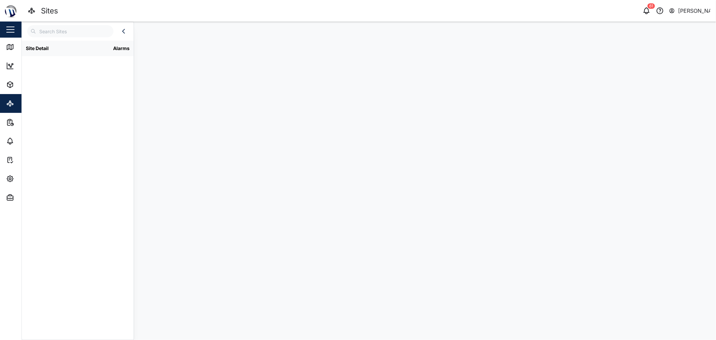
click at [6, 36] on div "Close" at bounding box center [43, 29] width 87 height 16
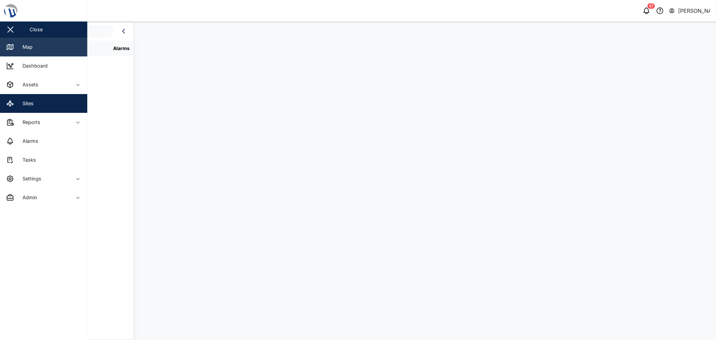
click at [13, 42] on link "Map" at bounding box center [43, 47] width 87 height 19
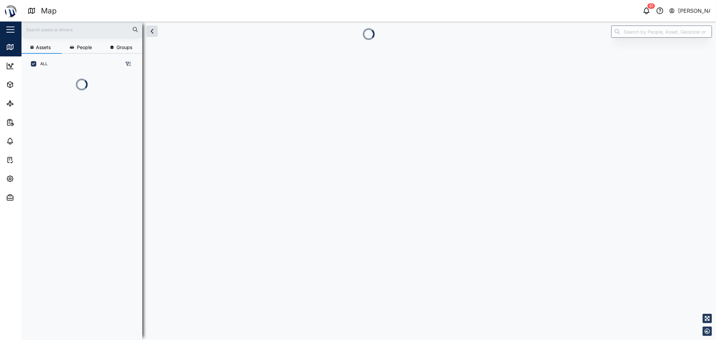
scroll to position [228, 104]
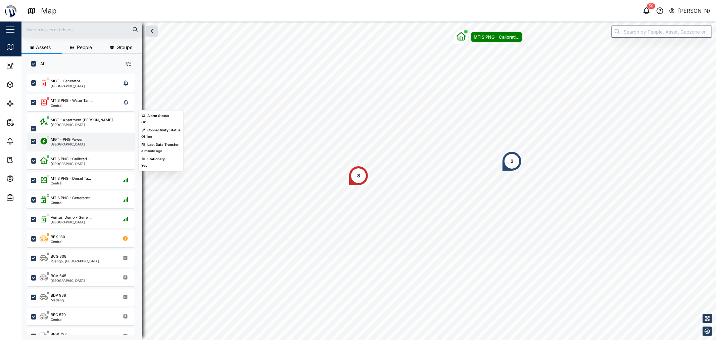
click at [58, 141] on div "MGT - PNG Power Port Moresby" at bounding box center [68, 141] width 34 height 9
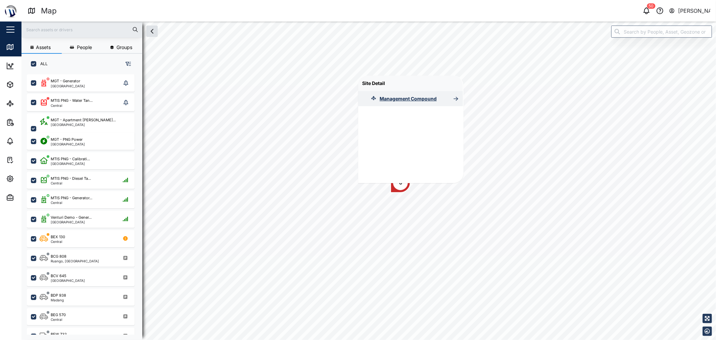
click at [393, 99] on div "Management Compound" at bounding box center [408, 98] width 57 height 7
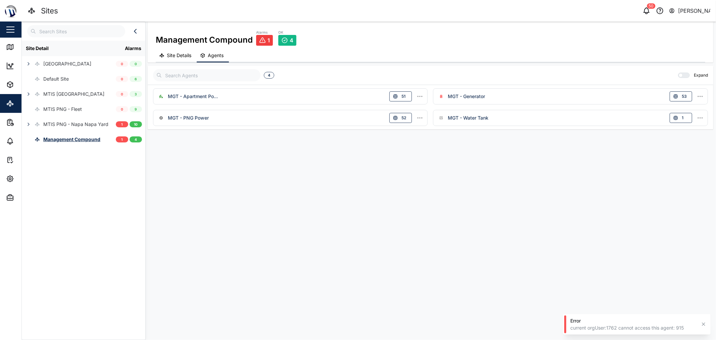
click at [185, 57] on span "Site Details" at bounding box center [179, 55] width 25 height 5
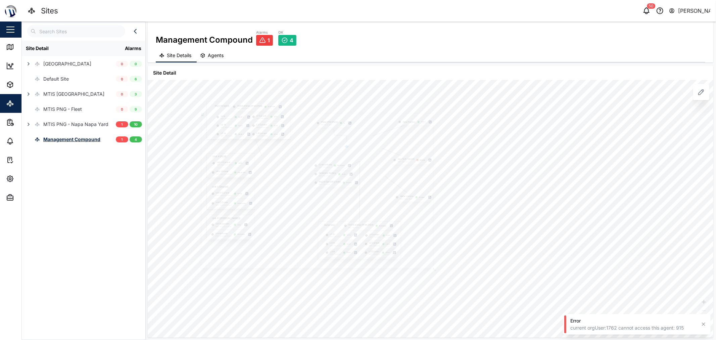
drag, startPoint x: 263, startPoint y: 166, endPoint x: 321, endPoint y: 184, distance: 60.8
click at [342, 187] on div "Engine Operating State MGT - Generator Stopped" at bounding box center [336, 182] width 47 height 8
drag, startPoint x: 302, startPoint y: 174, endPoint x: 320, endPoint y: 252, distance: 80.2
drag, startPoint x: 327, startPoint y: 192, endPoint x: 331, endPoint y: 162, distance: 29.8
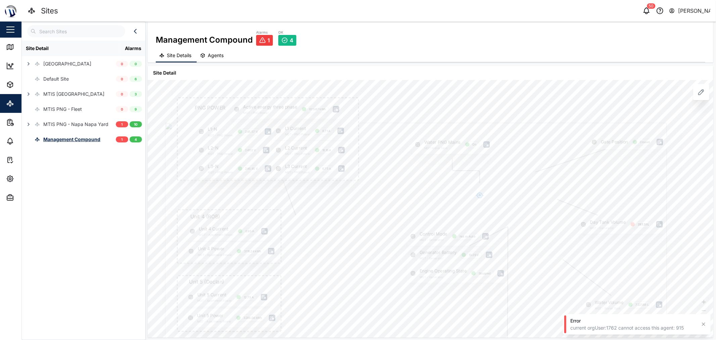
click at [329, 164] on div at bounding box center [416, 290] width 502 height 335
drag, startPoint x: 309, startPoint y: 216, endPoint x: 331, endPoint y: 183, distance: 38.8
click at [326, 176] on div at bounding box center [471, 244] width 683 height 456
drag, startPoint x: 348, startPoint y: 192, endPoint x: 350, endPoint y: 184, distance: 9.0
click at [349, 189] on div at bounding box center [542, 228] width 930 height 621
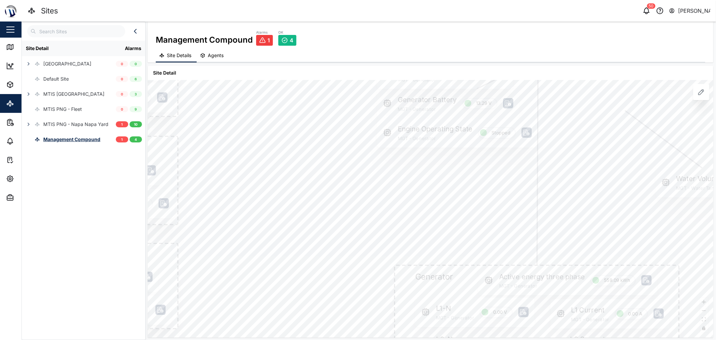
drag, startPoint x: 477, startPoint y: 269, endPoint x: 426, endPoint y: 261, distance: 52.0
click at [479, 266] on div "Active energy three phase MGT - Generator 559.09 kWh" at bounding box center [568, 280] width 179 height 29
drag, startPoint x: 405, startPoint y: 240, endPoint x: 460, endPoint y: 245, distance: 55.3
click at [469, 249] on div at bounding box center [370, 180] width 586 height 391
drag, startPoint x: 322, startPoint y: 193, endPoint x: 400, endPoint y: 236, distance: 89.7
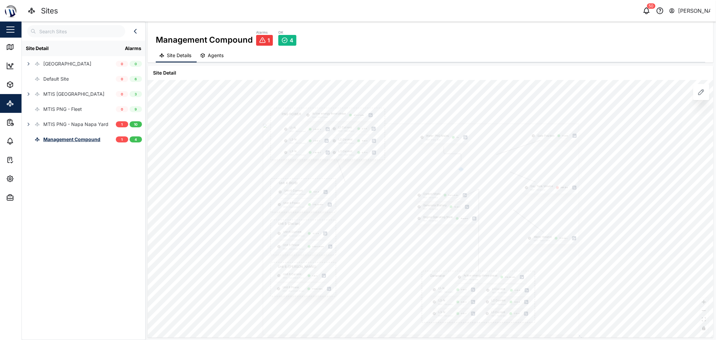
click at [400, 236] on div at bounding box center [421, 229] width 316 height 211
drag, startPoint x: 444, startPoint y: 258, endPoint x: 438, endPoint y: 235, distance: 23.6
click at [441, 234] on div at bounding box center [529, 260] width 502 height 335
drag, startPoint x: 424, startPoint y: 237, endPoint x: 424, endPoint y: 175, distance: 62.8
click at [424, 175] on div at bounding box center [562, 186] width 683 height 456
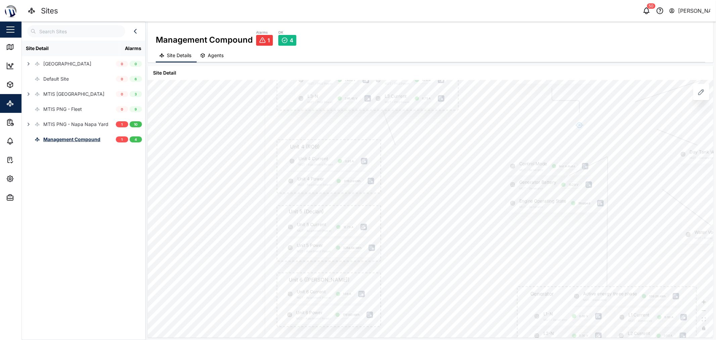
drag, startPoint x: 426, startPoint y: 226, endPoint x: 418, endPoint y: 237, distance: 13.7
click at [417, 244] on div at bounding box center [516, 219] width 502 height 335
drag, startPoint x: 437, startPoint y: 208, endPoint x: 421, endPoint y: 253, distance: 47.1
click at [422, 254] on div at bounding box center [476, 235] width 316 height 211
drag, startPoint x: 396, startPoint y: 187, endPoint x: 397, endPoint y: 214, distance: 27.6
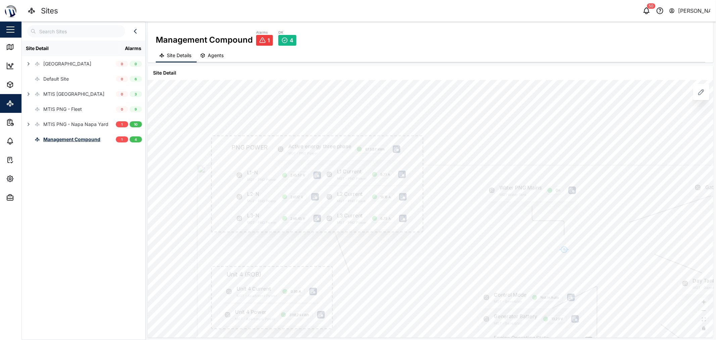
click at [397, 214] on div "L3 Current MGT - PNG Power 6.75 A" at bounding box center [366, 218] width 89 height 21
click at [397, 130] on icon at bounding box center [397, 129] width 6 height 6
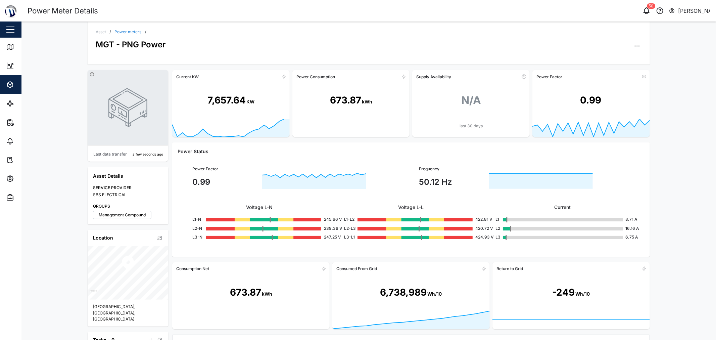
drag, startPoint x: 192, startPoint y: 75, endPoint x: 224, endPoint y: 89, distance: 34.8
click at [194, 77] on div "Current KW" at bounding box center [187, 76] width 23 height 5
click at [237, 106] on div "7,657.64" at bounding box center [227, 100] width 38 height 14
click at [119, 30] on link "Power meters" at bounding box center [128, 32] width 27 height 4
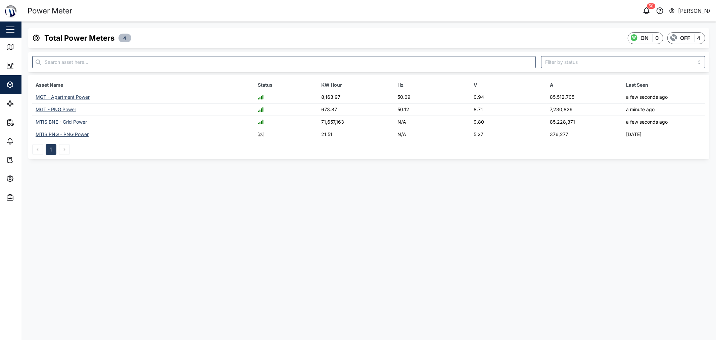
click at [67, 95] on div "MGT - Apartment Power" at bounding box center [63, 97] width 54 height 6
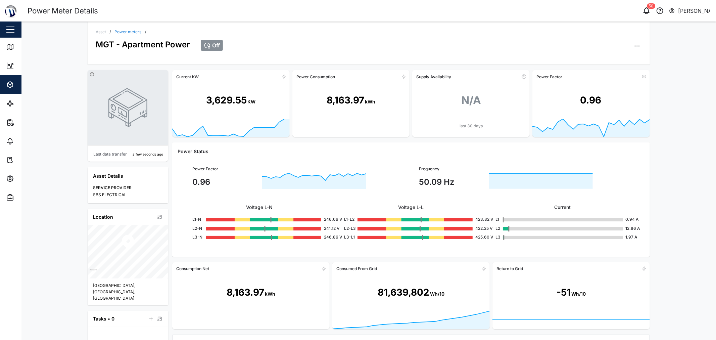
click at [122, 34] on link "Power meters" at bounding box center [128, 32] width 27 height 4
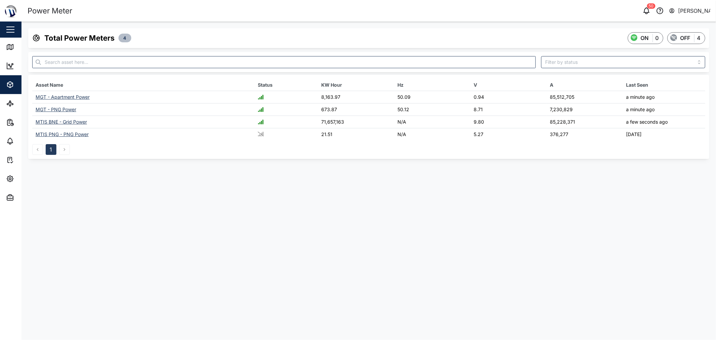
click at [76, 136] on div "MTIS PNG - PNG Power" at bounding box center [62, 134] width 53 height 6
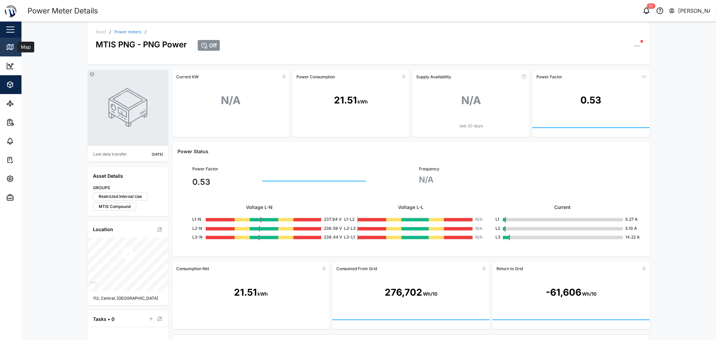
click at [5, 46] on link "Map" at bounding box center [43, 47] width 87 height 19
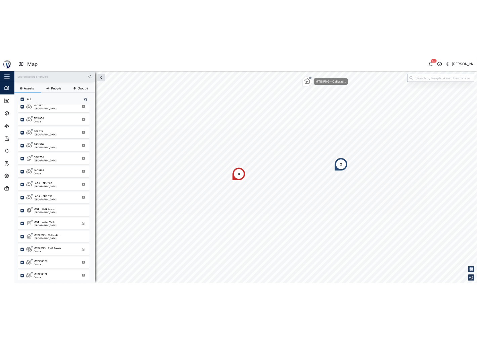
scroll to position [244, 0]
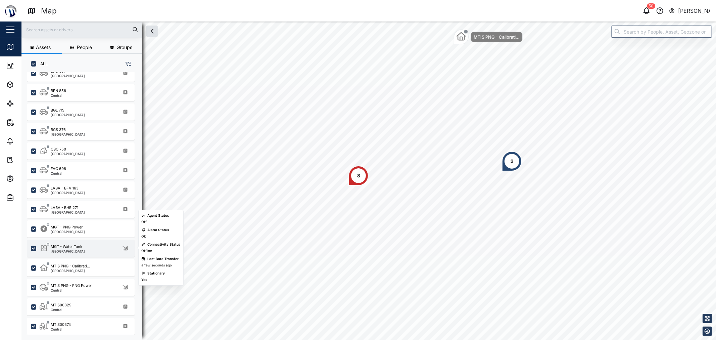
click at [87, 251] on div "MGT - Water Tank Port Moresby" at bounding box center [85, 248] width 91 height 9
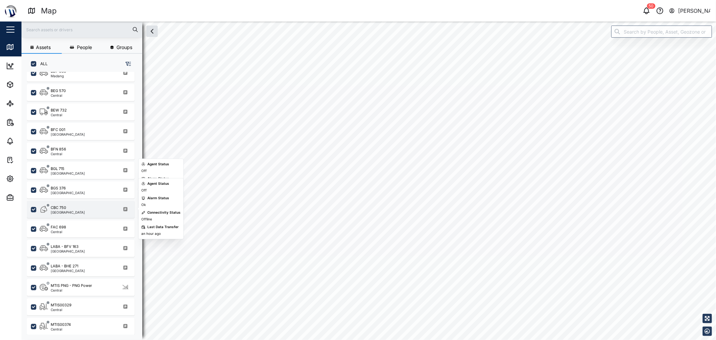
click at [80, 205] on div "CBC 750 Port Moresby" at bounding box center [85, 209] width 91 height 9
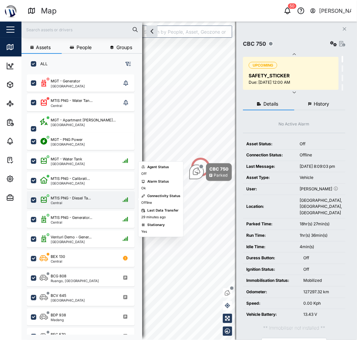
click at [88, 193] on div "MTIS PNG - Diesel Ta... Central" at bounding box center [81, 199] width 108 height 17
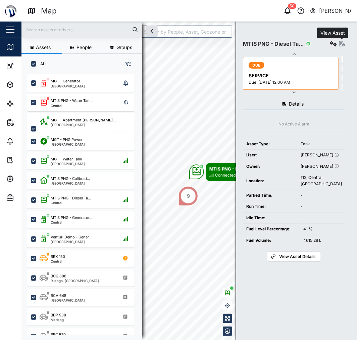
click at [343, 41] on icon "button" at bounding box center [343, 43] width 6 height 5
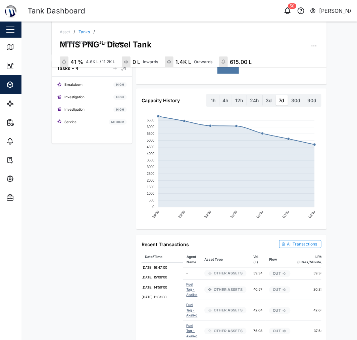
scroll to position [293, 0]
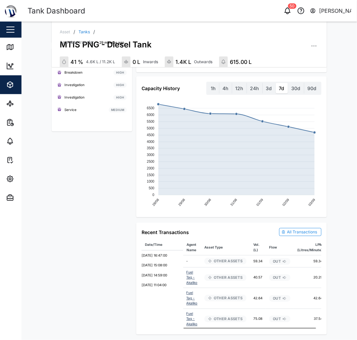
click at [292, 229] on div "All Transactions" at bounding box center [302, 232] width 30 height 6
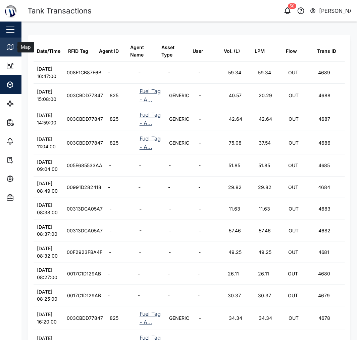
click at [12, 44] on icon at bounding box center [10, 46] width 6 height 5
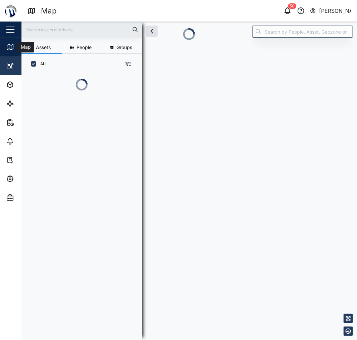
scroll to position [0, 0]
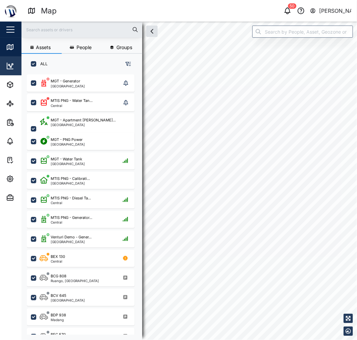
checkbox input "true"
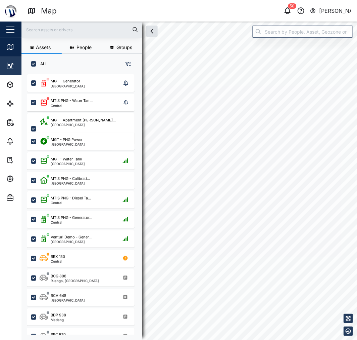
checkbox input "true"
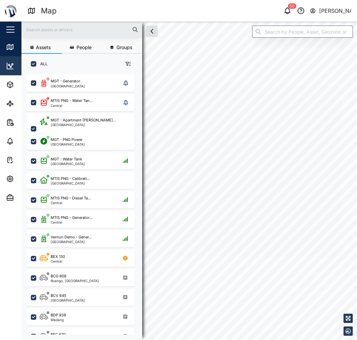
checkbox input "true"
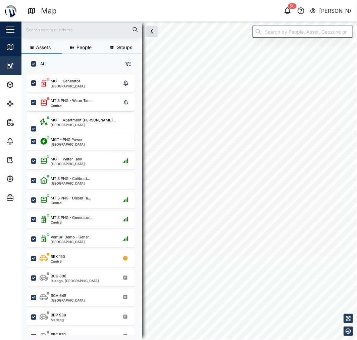
checkbox input "true"
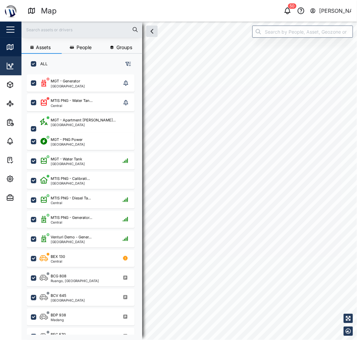
checkbox input "true"
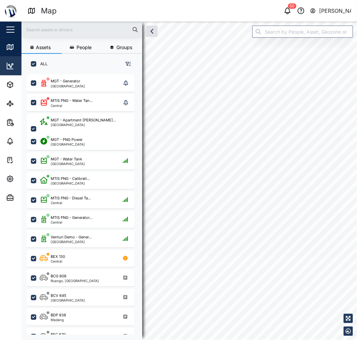
checkbox input "true"
